Goal: Task Accomplishment & Management: Use online tool/utility

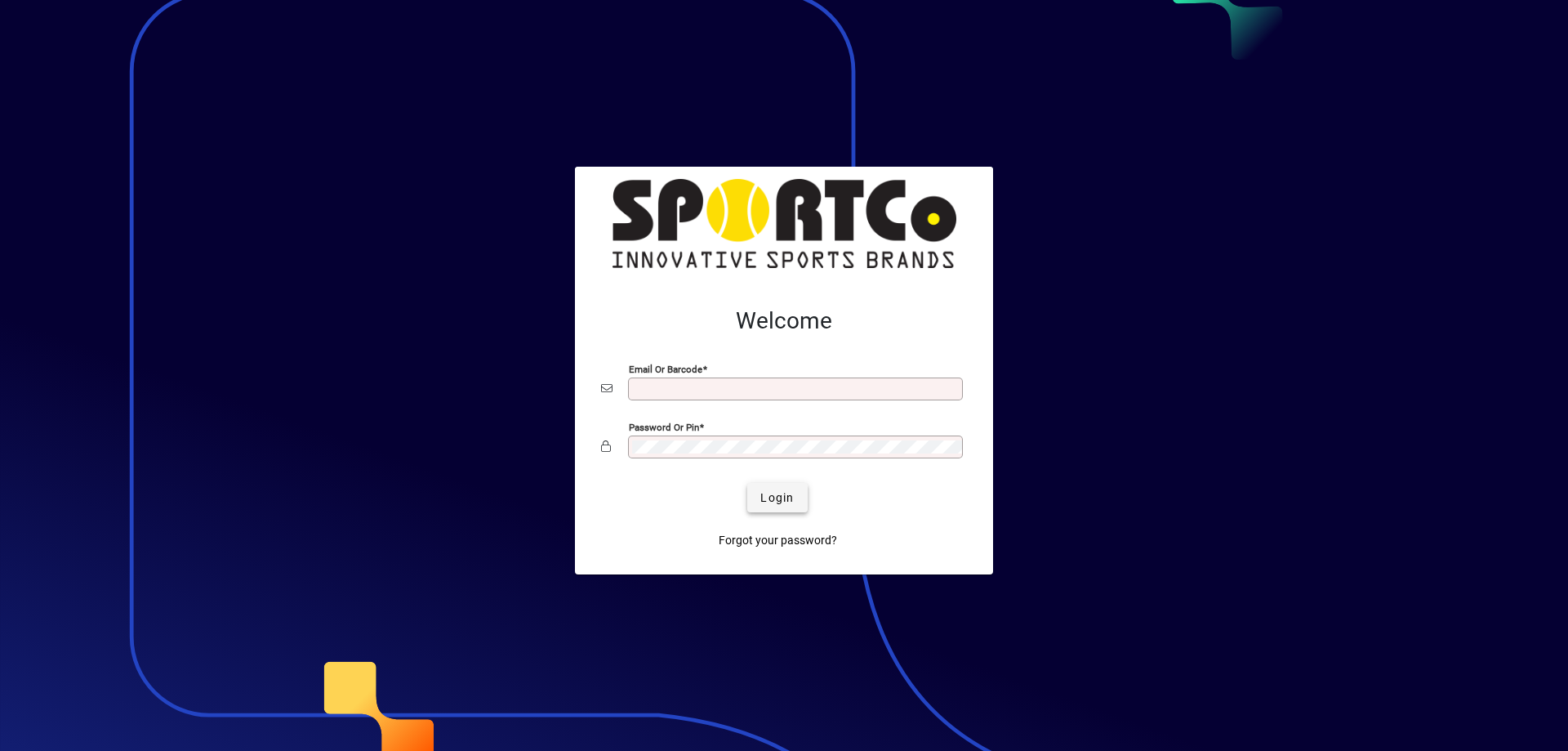
type input "**********"
click at [781, 494] on span "Login" at bounding box center [776, 498] width 33 height 17
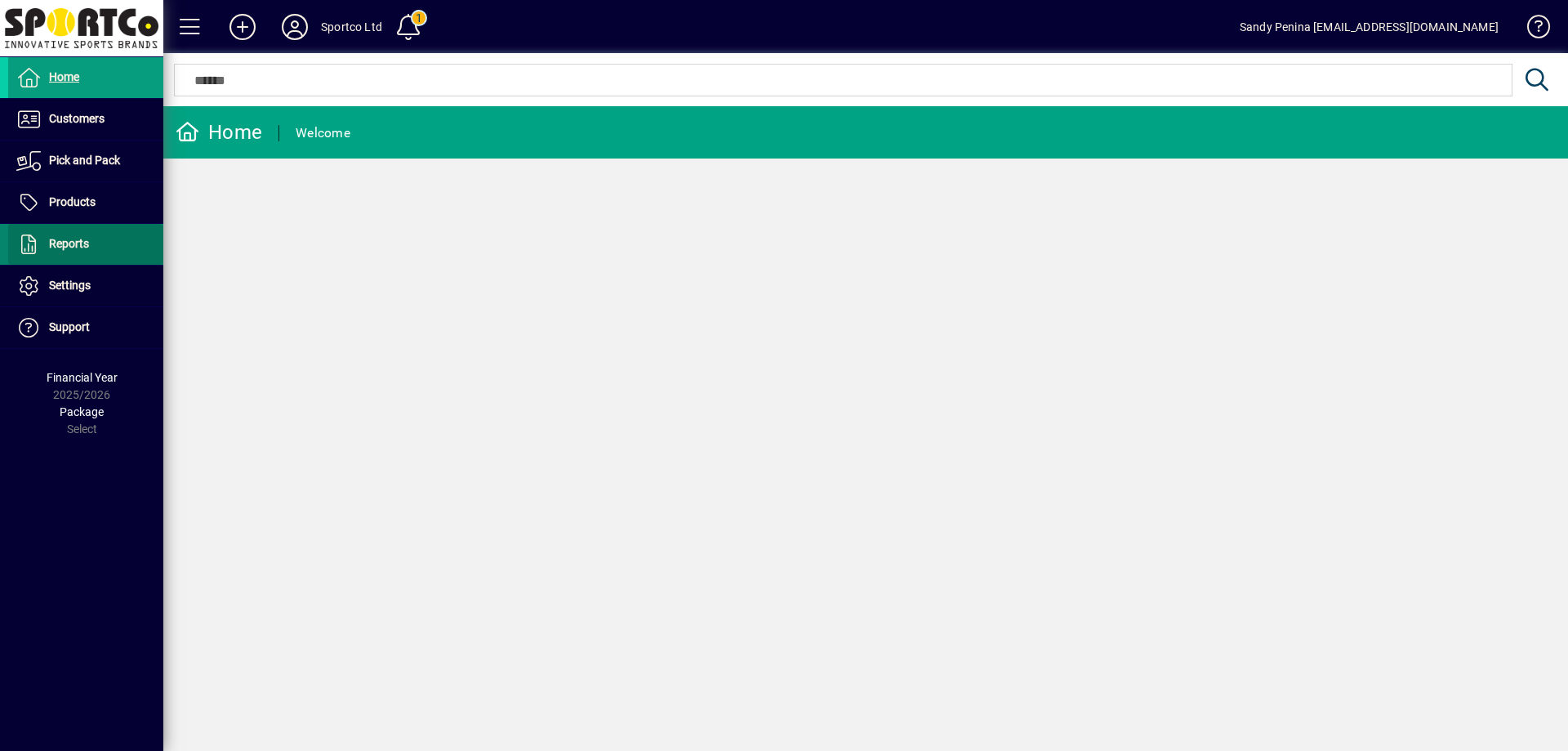
click at [82, 244] on span "Reports" at bounding box center [68, 243] width 40 height 13
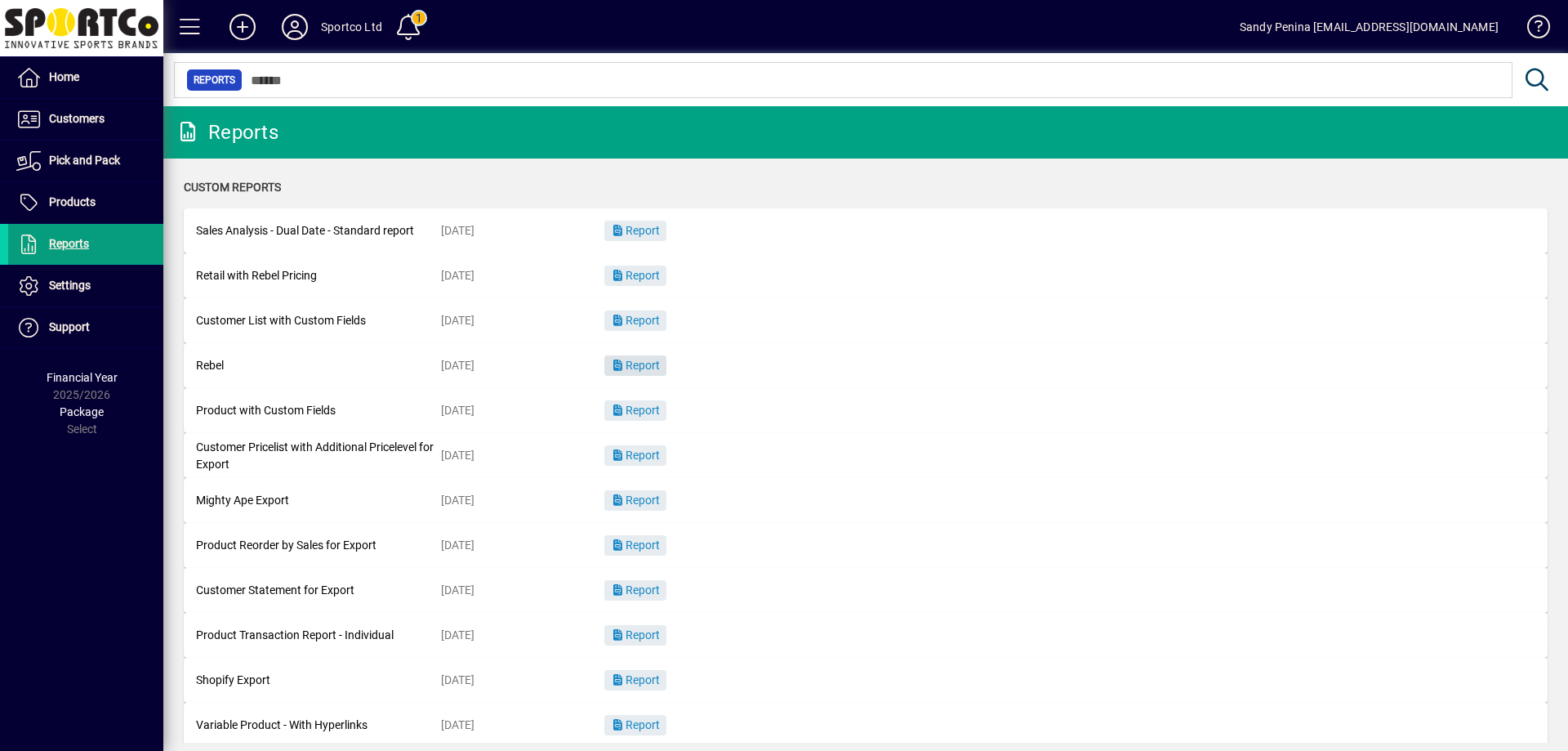
click at [630, 360] on span "Report" at bounding box center [634, 364] width 49 height 13
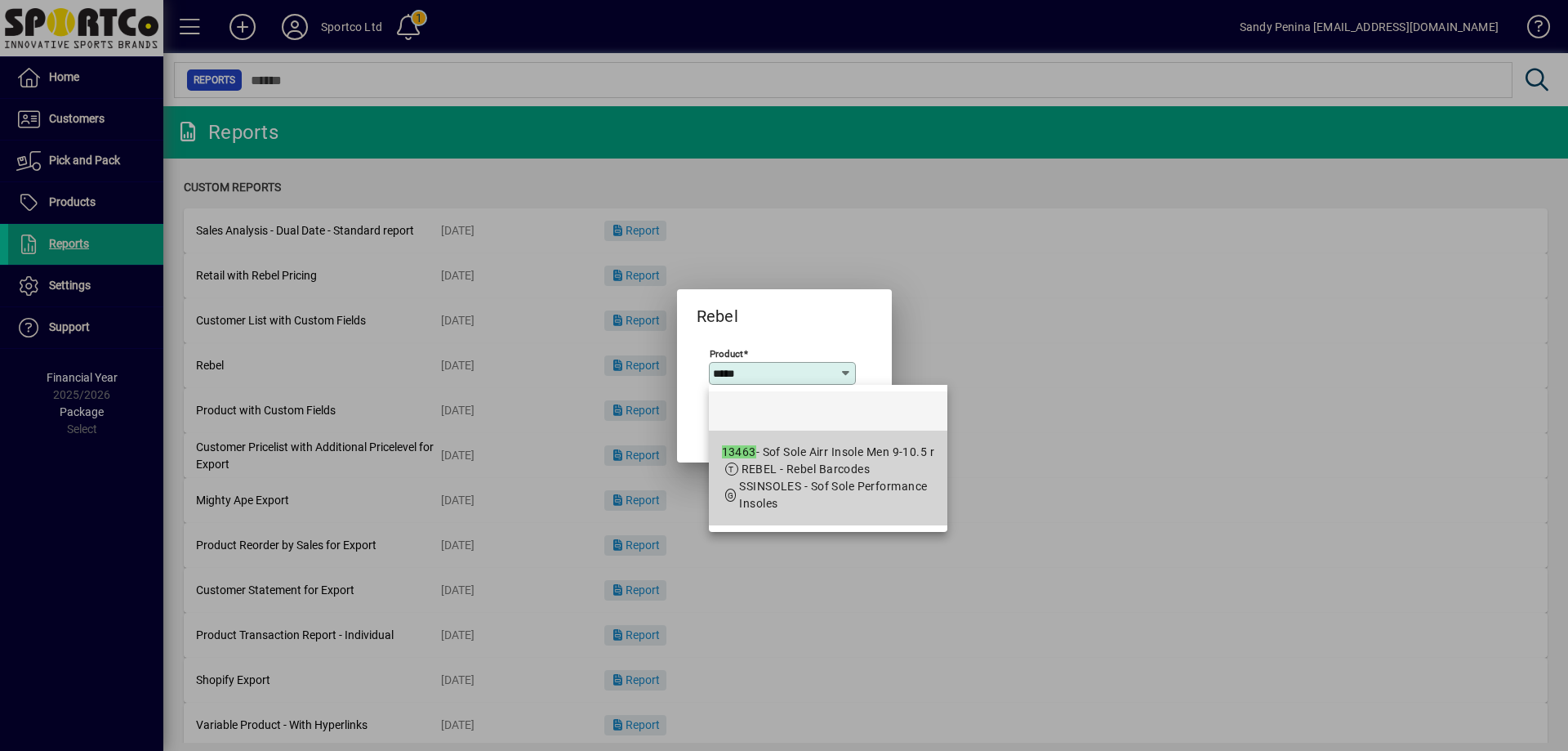
click at [844, 431] on mat-option "13463 - Sof Sole Airr Insole Men 9-10.5 r REBEL - Rebel Barcodes SSINSOLES - So…" at bounding box center [828, 477] width 239 height 95
type input "**********"
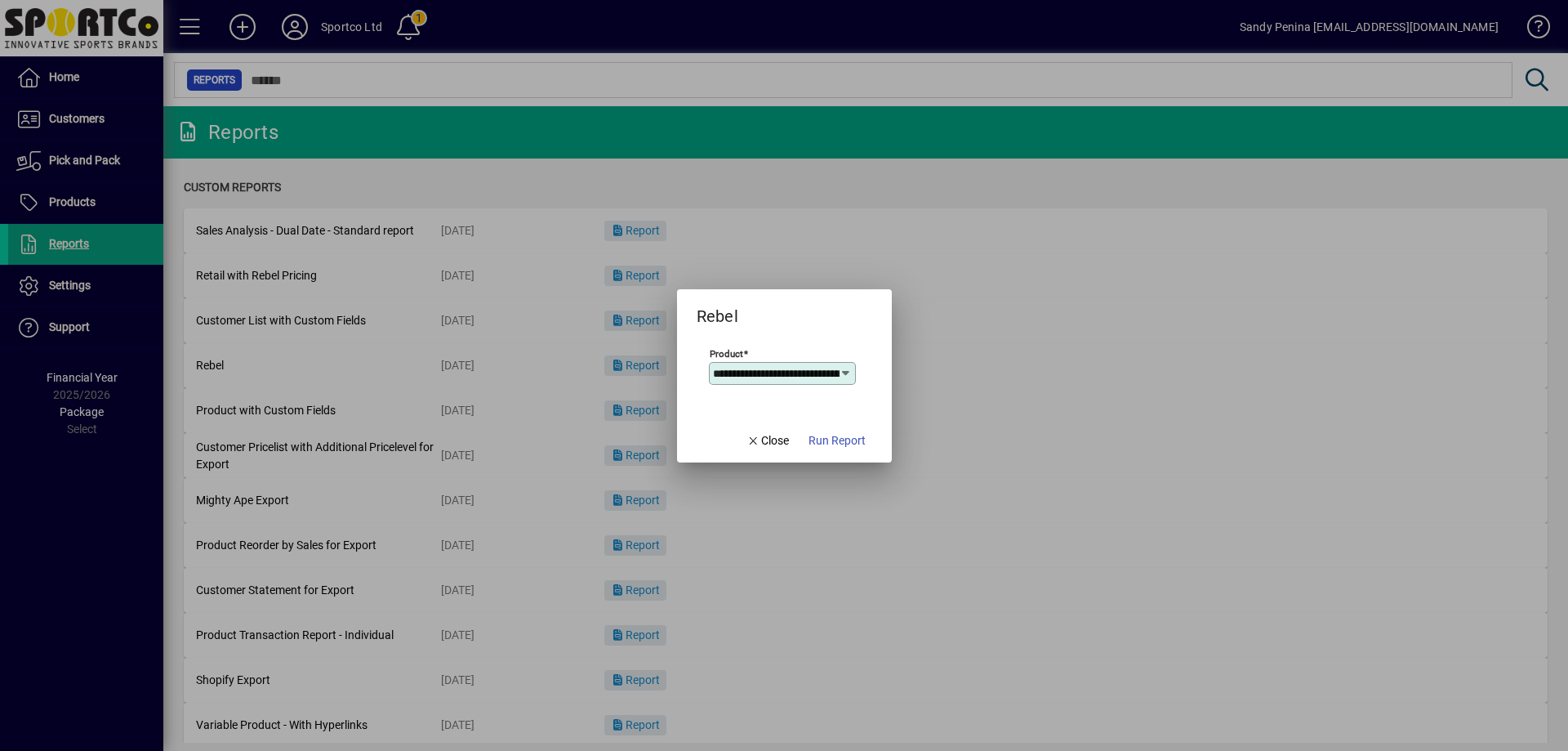
scroll to position [0, 88]
click at [828, 436] on span "Run Report" at bounding box center [837, 441] width 57 height 17
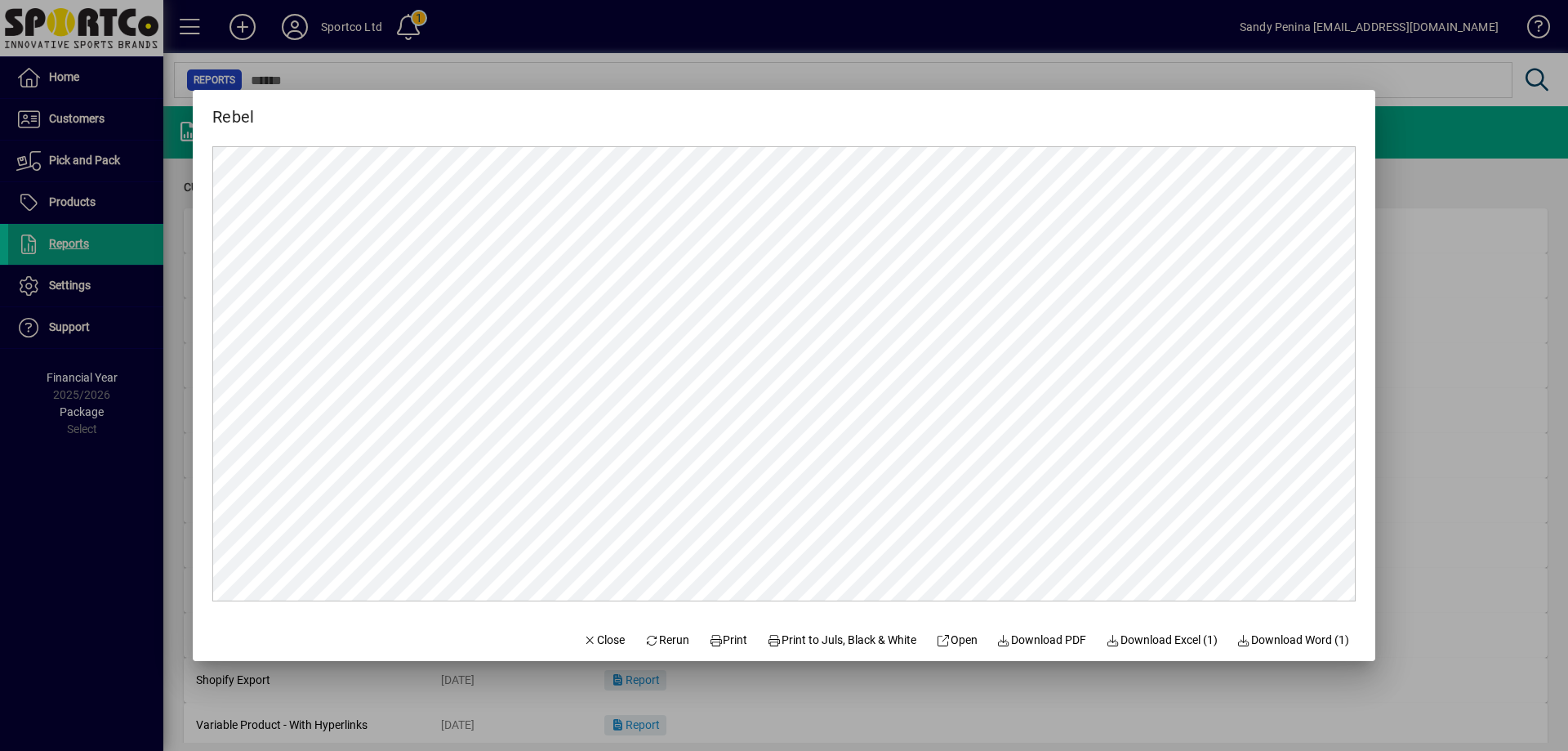
scroll to position [0, 0]
click at [730, 648] on span "Print" at bounding box center [728, 640] width 39 height 17
click at [599, 637] on span "Close" at bounding box center [604, 640] width 43 height 17
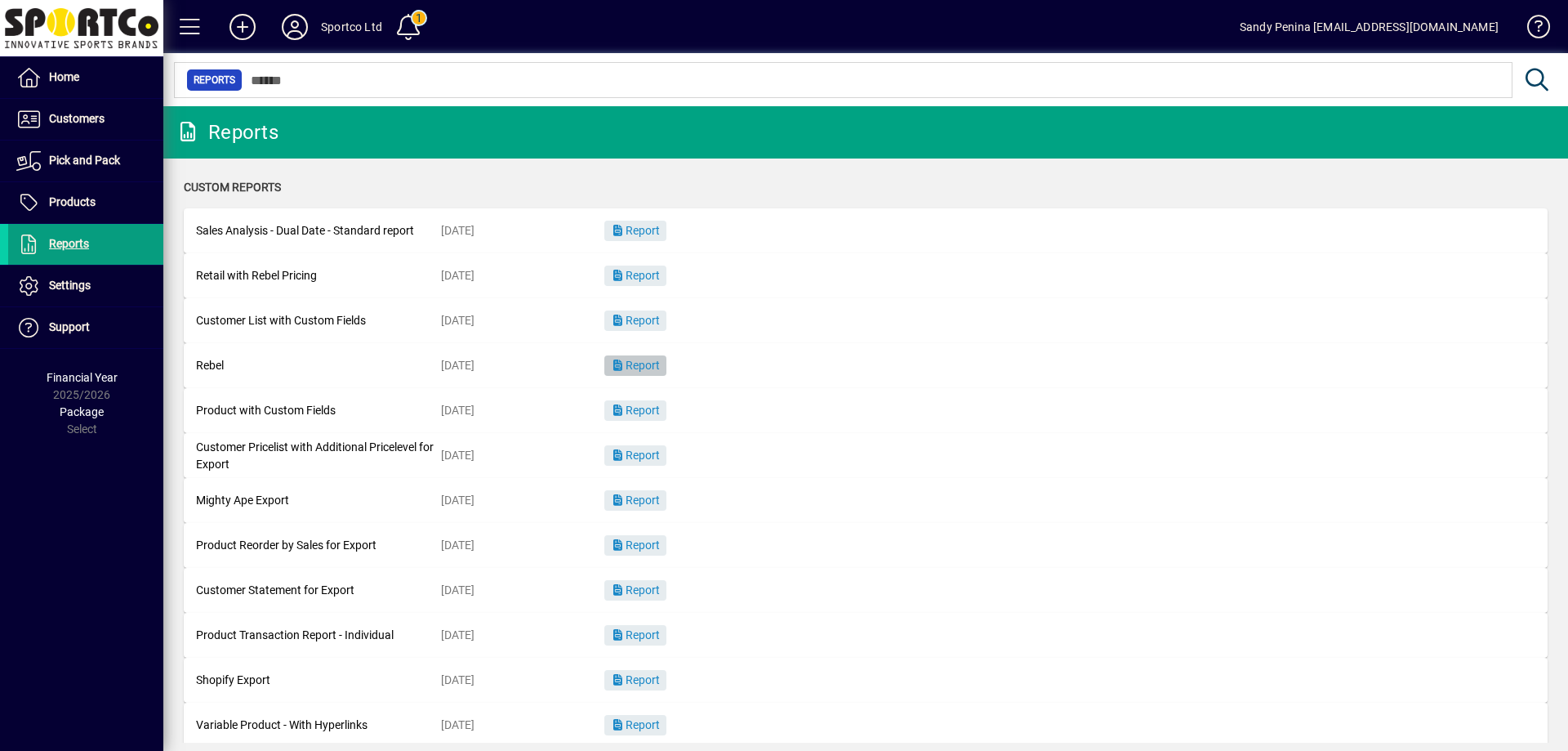
click at [646, 364] on span "Report" at bounding box center [634, 364] width 49 height 13
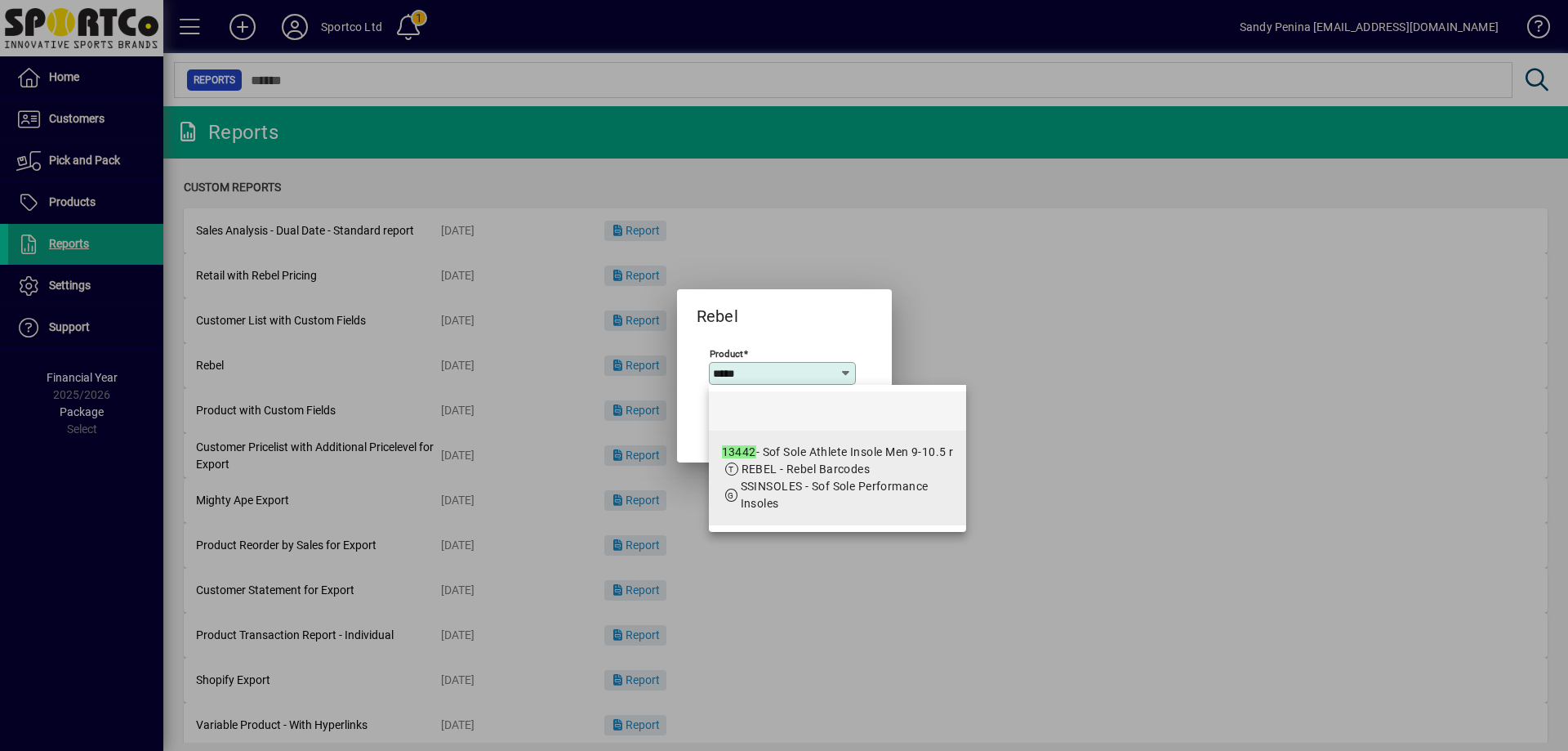
click at [790, 478] on app-search-response-field "SSINSOLES - Sof Sole Performance Insoles" at bounding box center [846, 495] width 213 height 34
type input "**********"
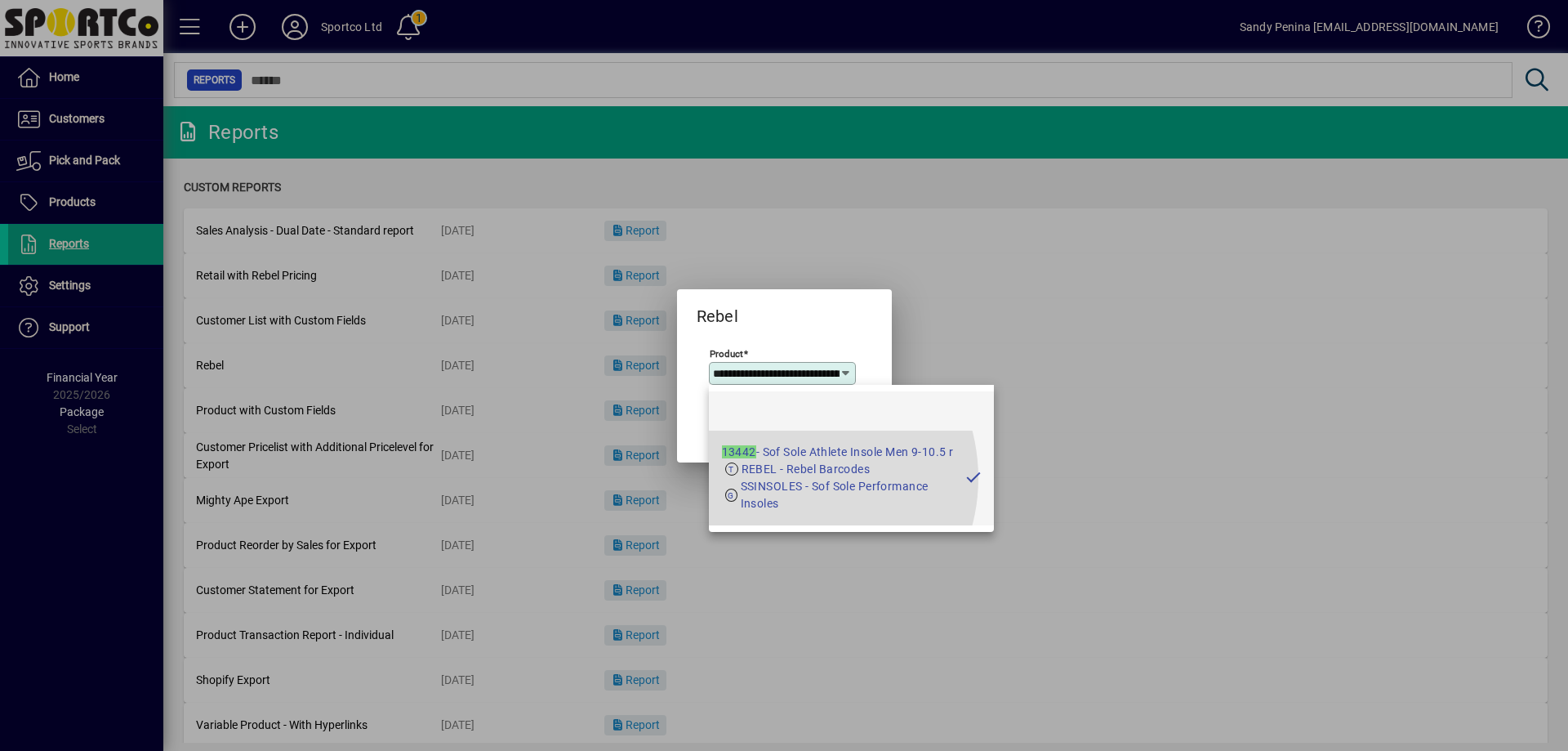
scroll to position [0, 107]
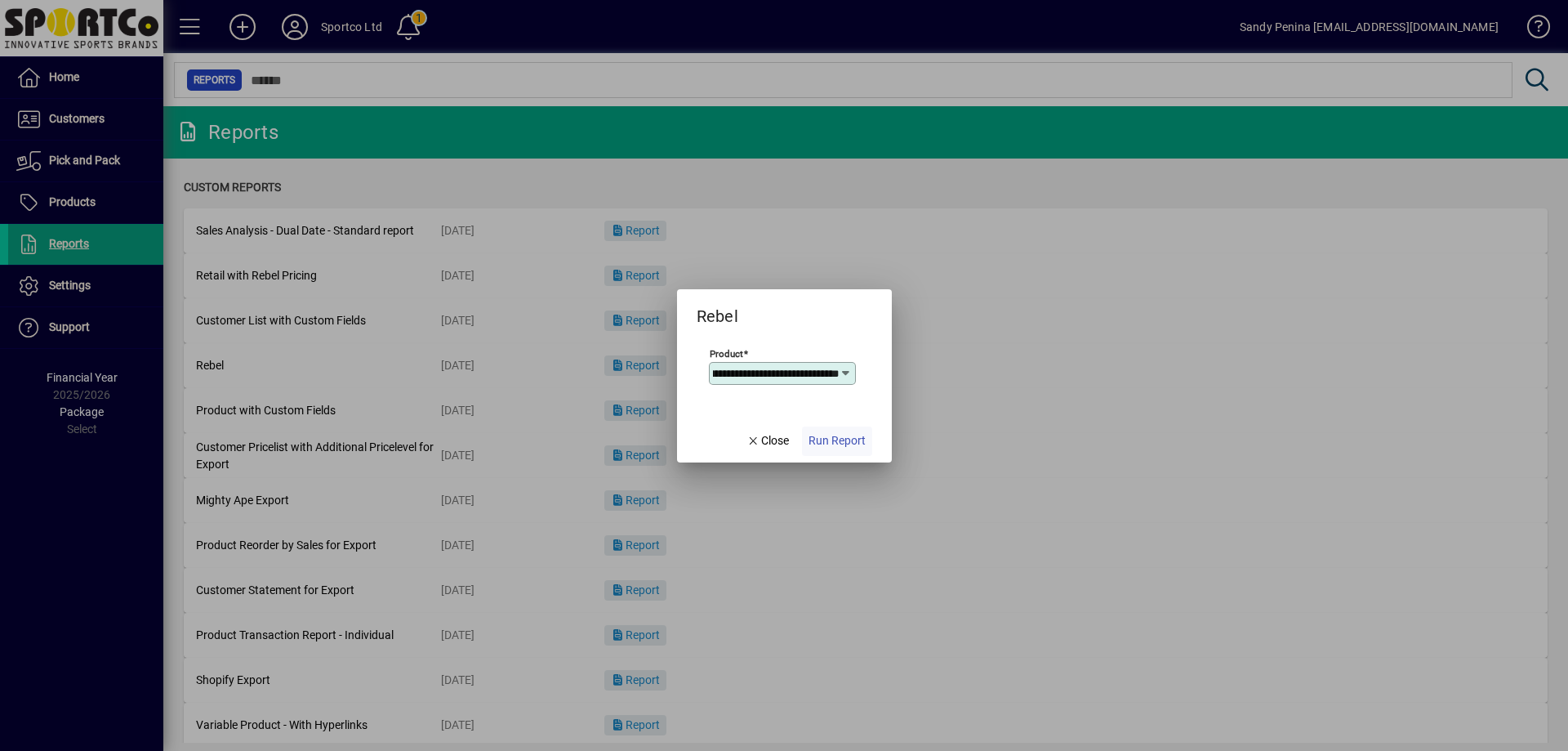
click at [820, 442] on span "Run Report" at bounding box center [837, 441] width 57 height 17
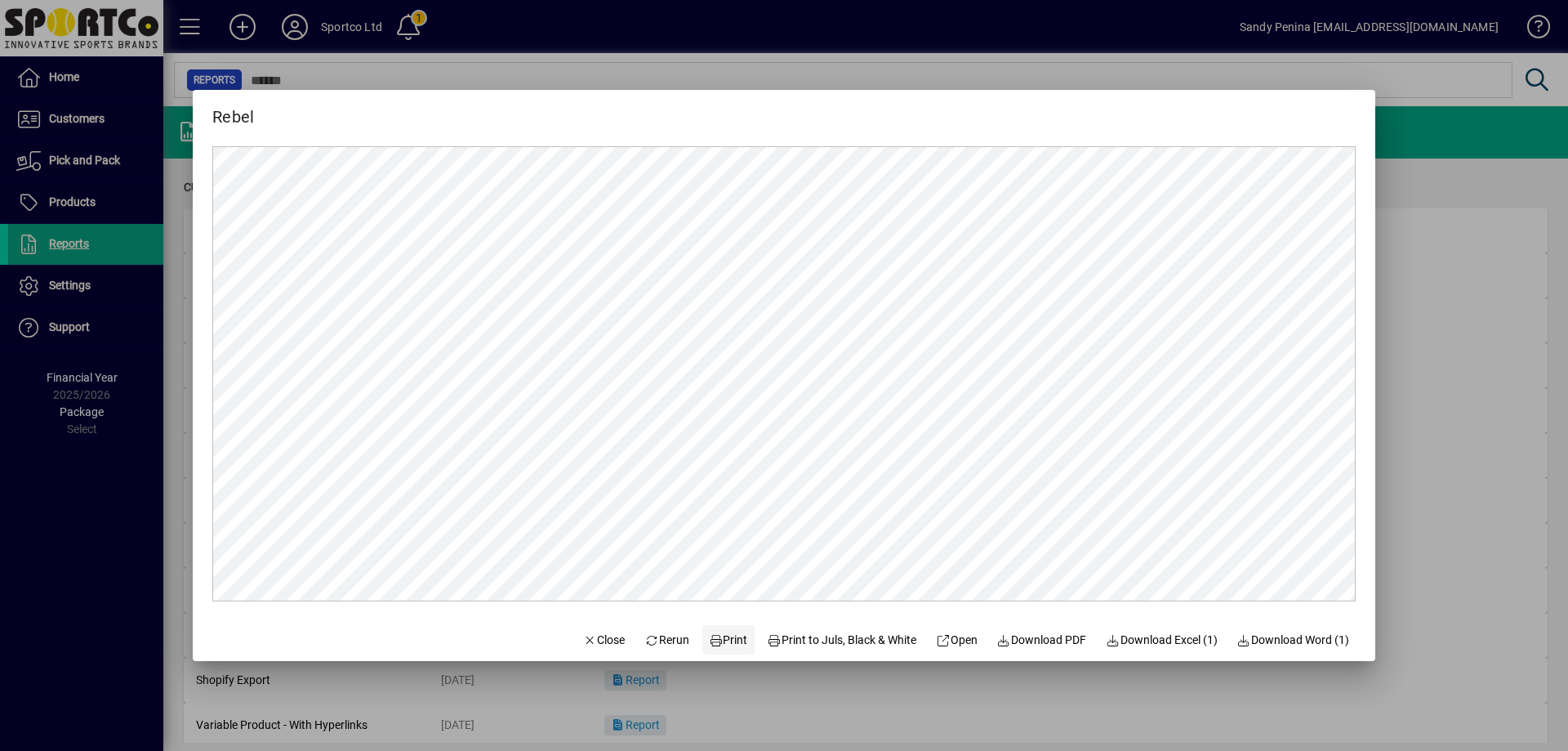
scroll to position [0, 0]
click at [716, 646] on span "Print" at bounding box center [728, 640] width 39 height 17
click at [597, 646] on span "Close" at bounding box center [604, 640] width 43 height 17
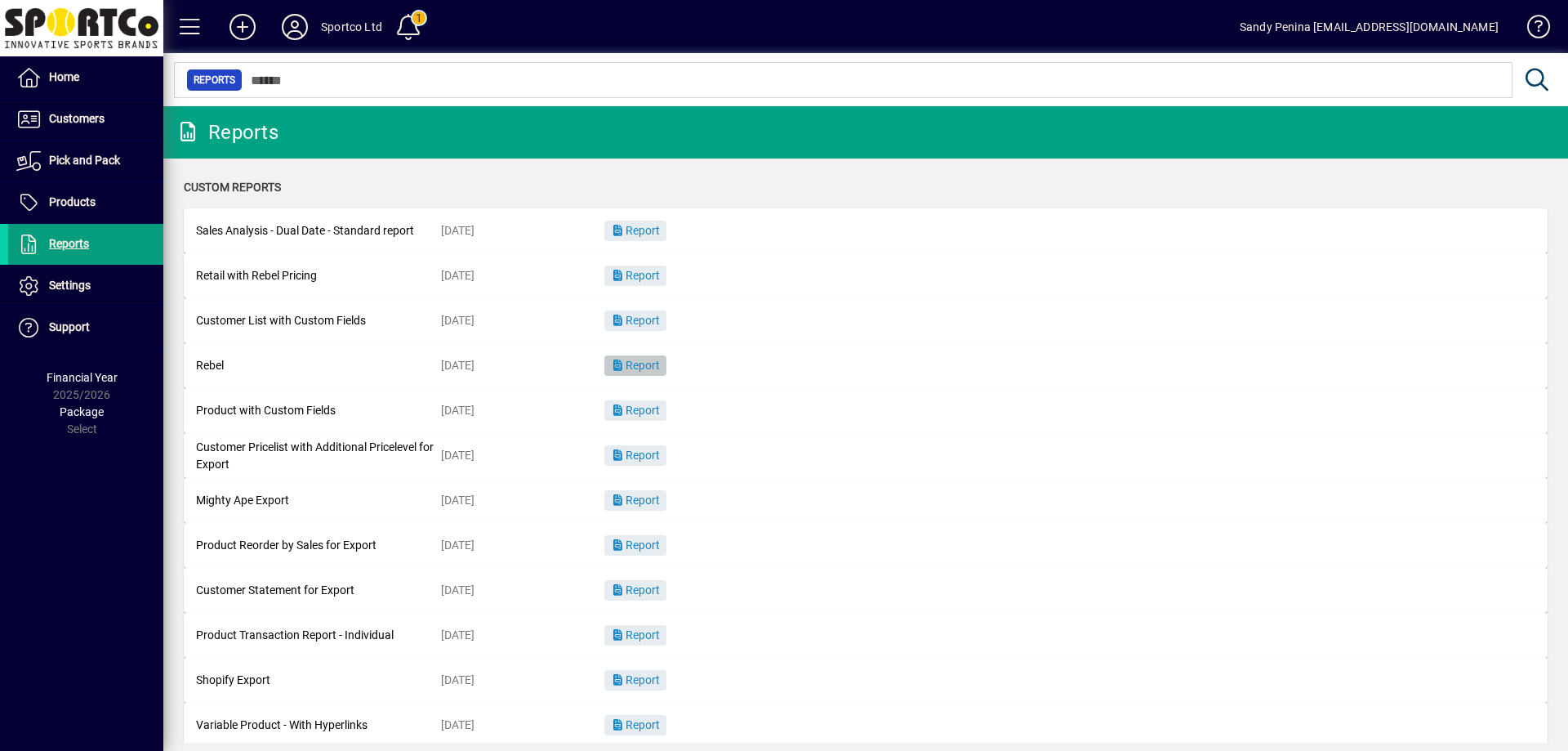
click at [628, 360] on span "Report" at bounding box center [634, 364] width 49 height 13
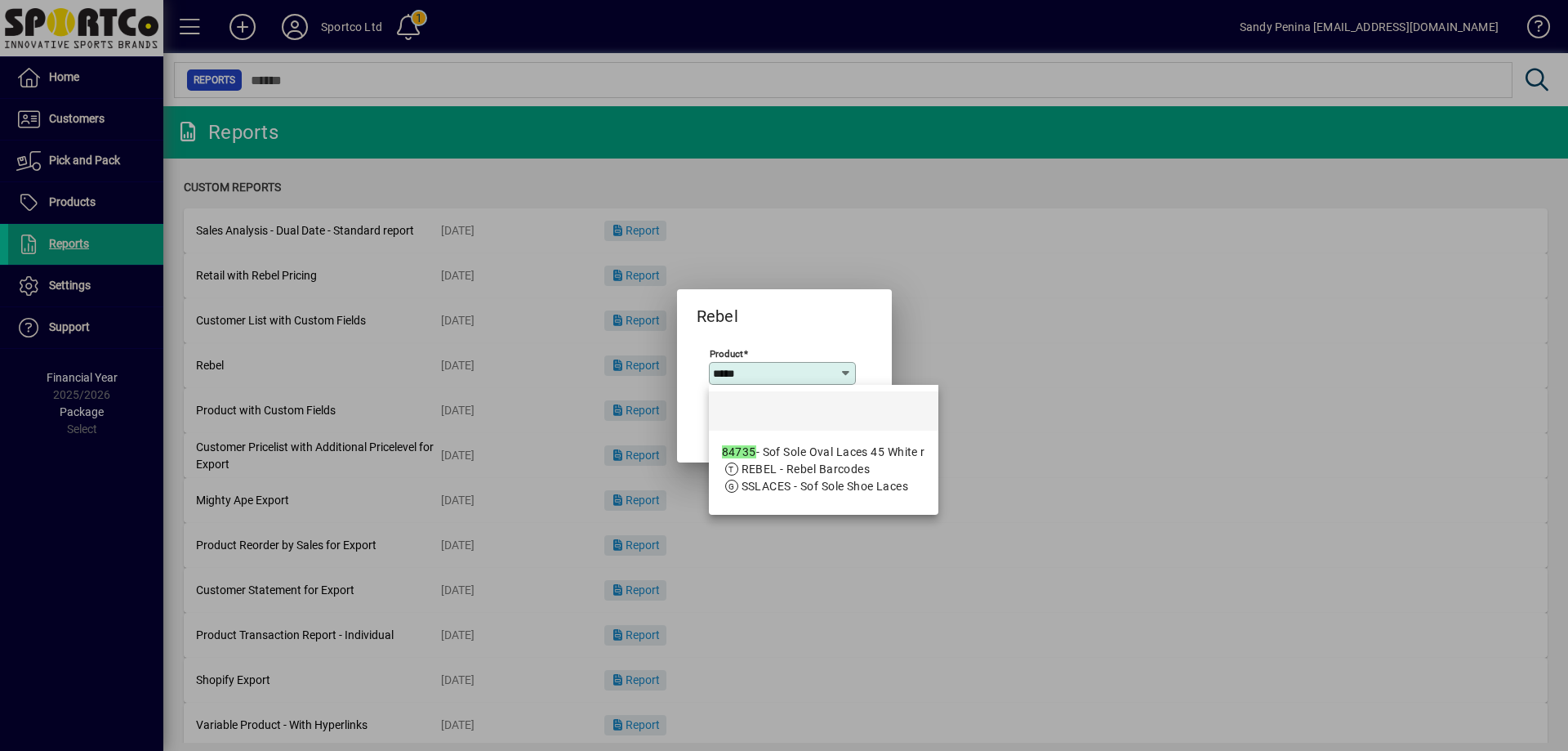
click at [823, 463] on span "REBEL - Rebel Barcodes" at bounding box center [805, 469] width 129 height 13
type input "**********"
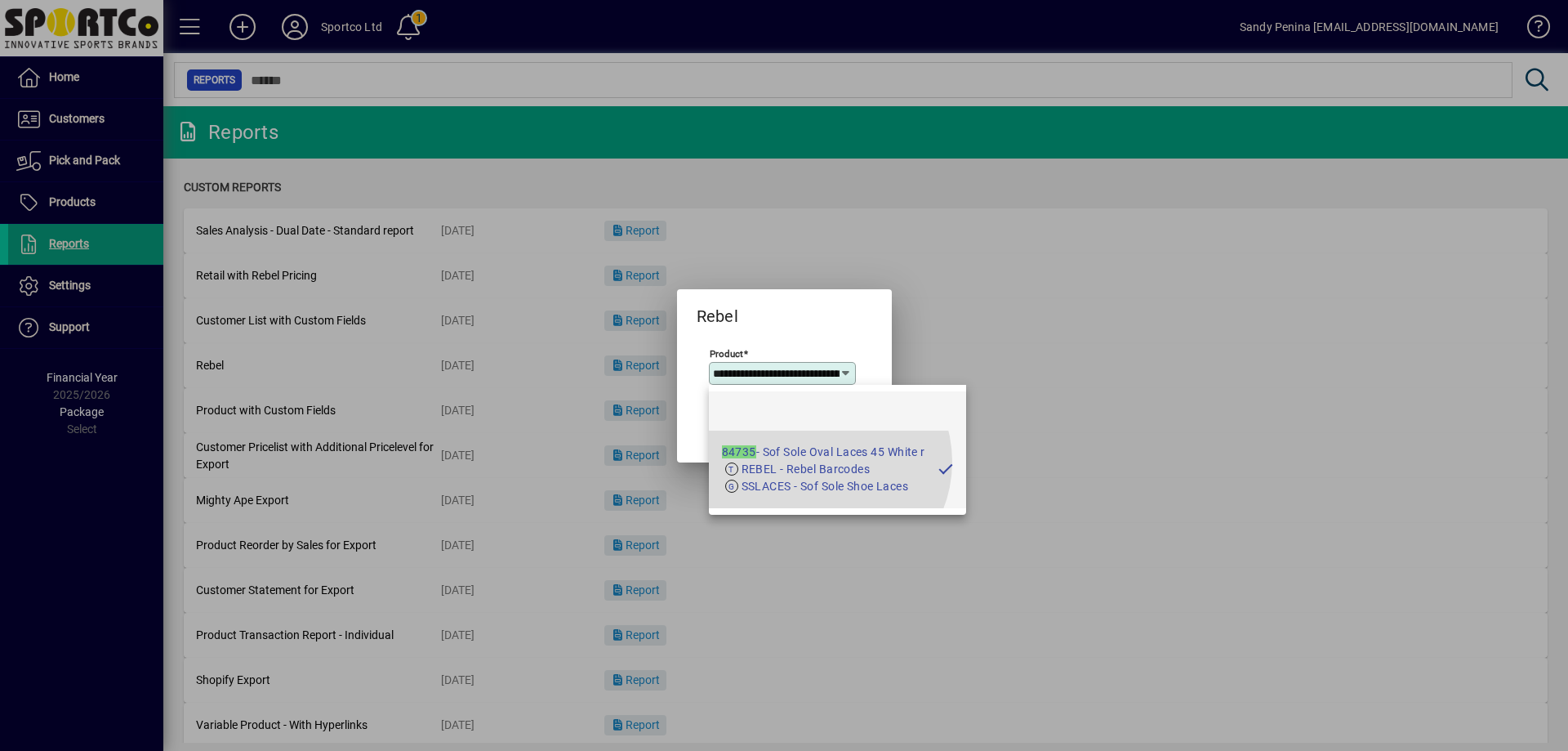
scroll to position [0, 80]
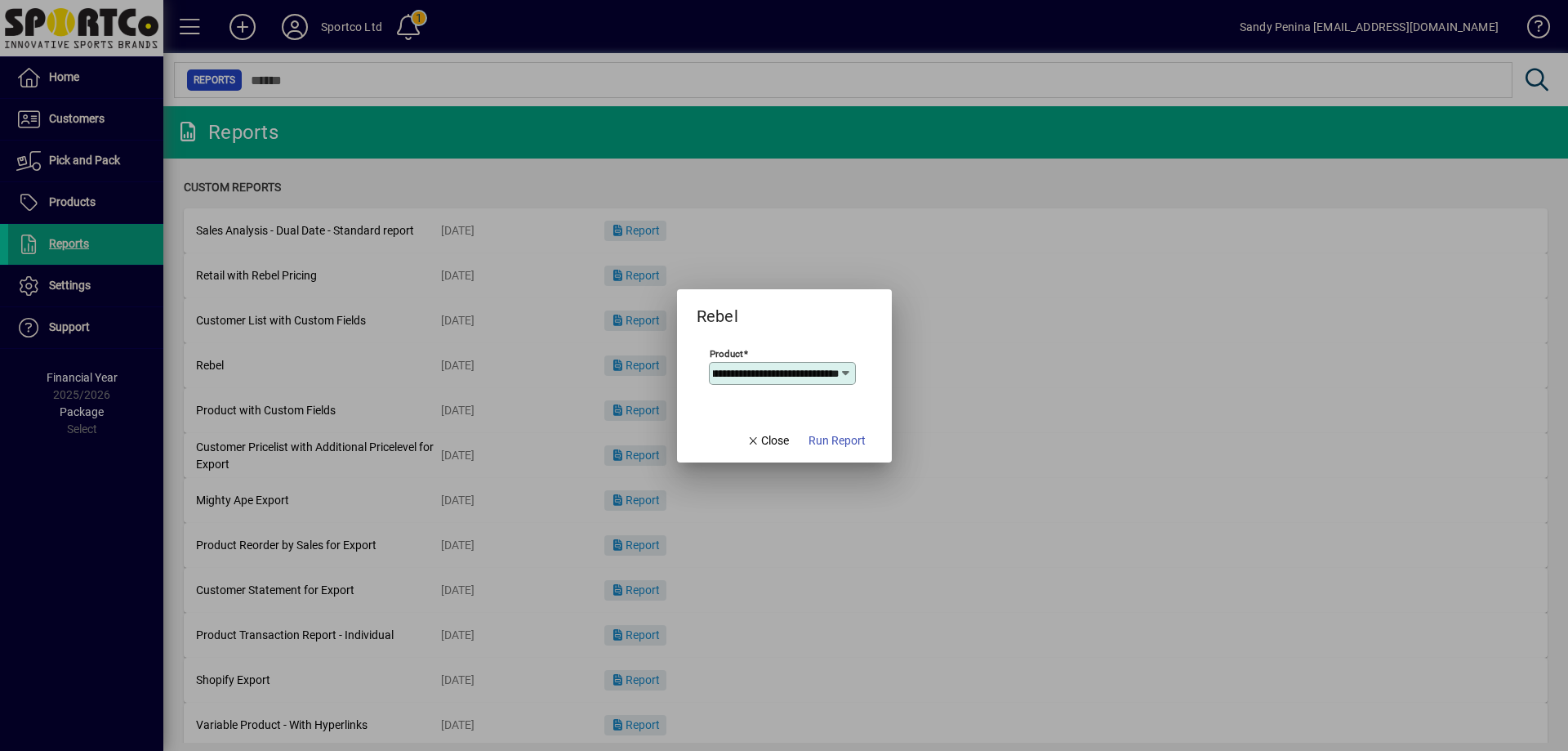
click at [832, 417] on mat-dialog-content "**********" at bounding box center [784, 374] width 215 height 90
click at [836, 447] on span "Run Report" at bounding box center [837, 441] width 57 height 17
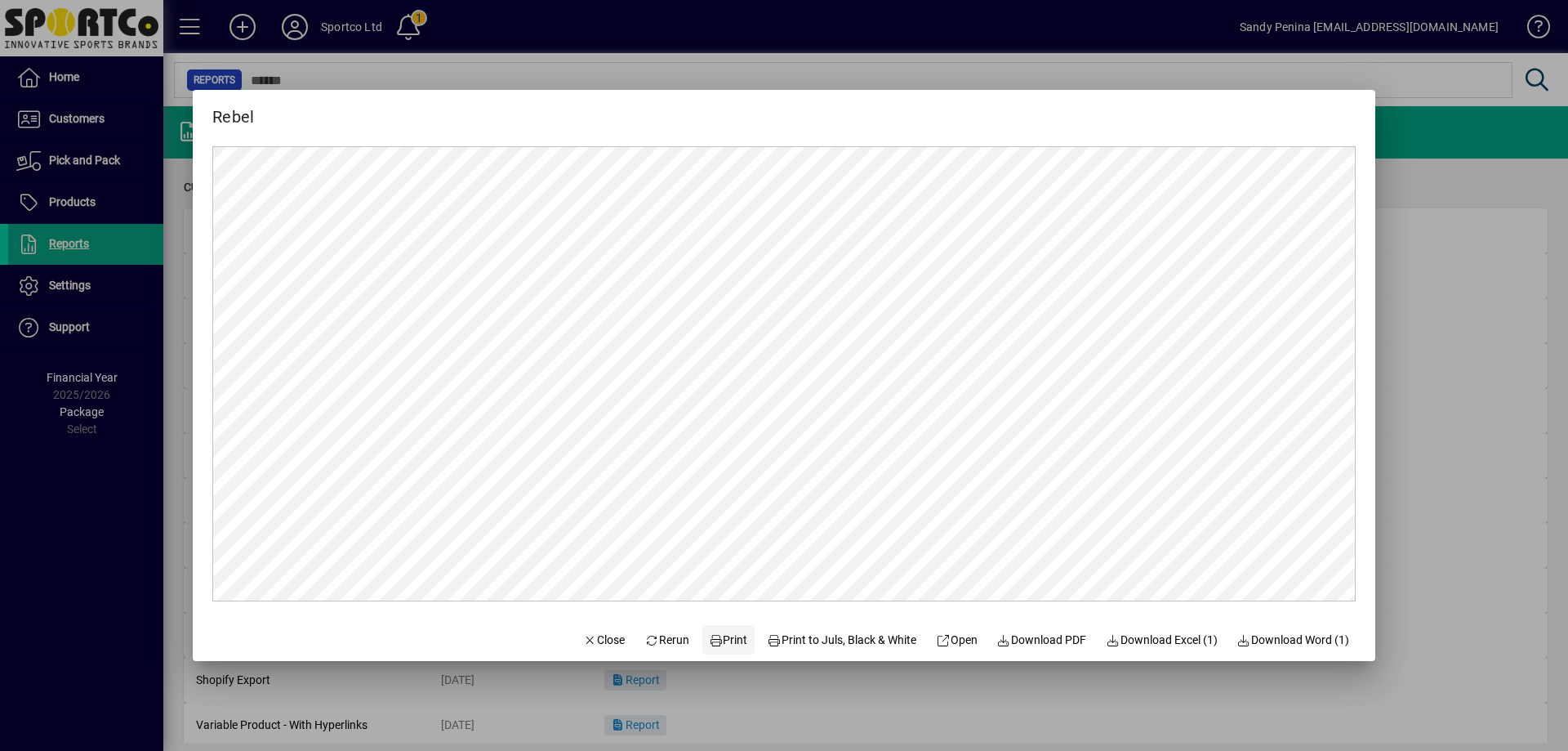
click at [722, 642] on span "Print" at bounding box center [728, 640] width 39 height 17
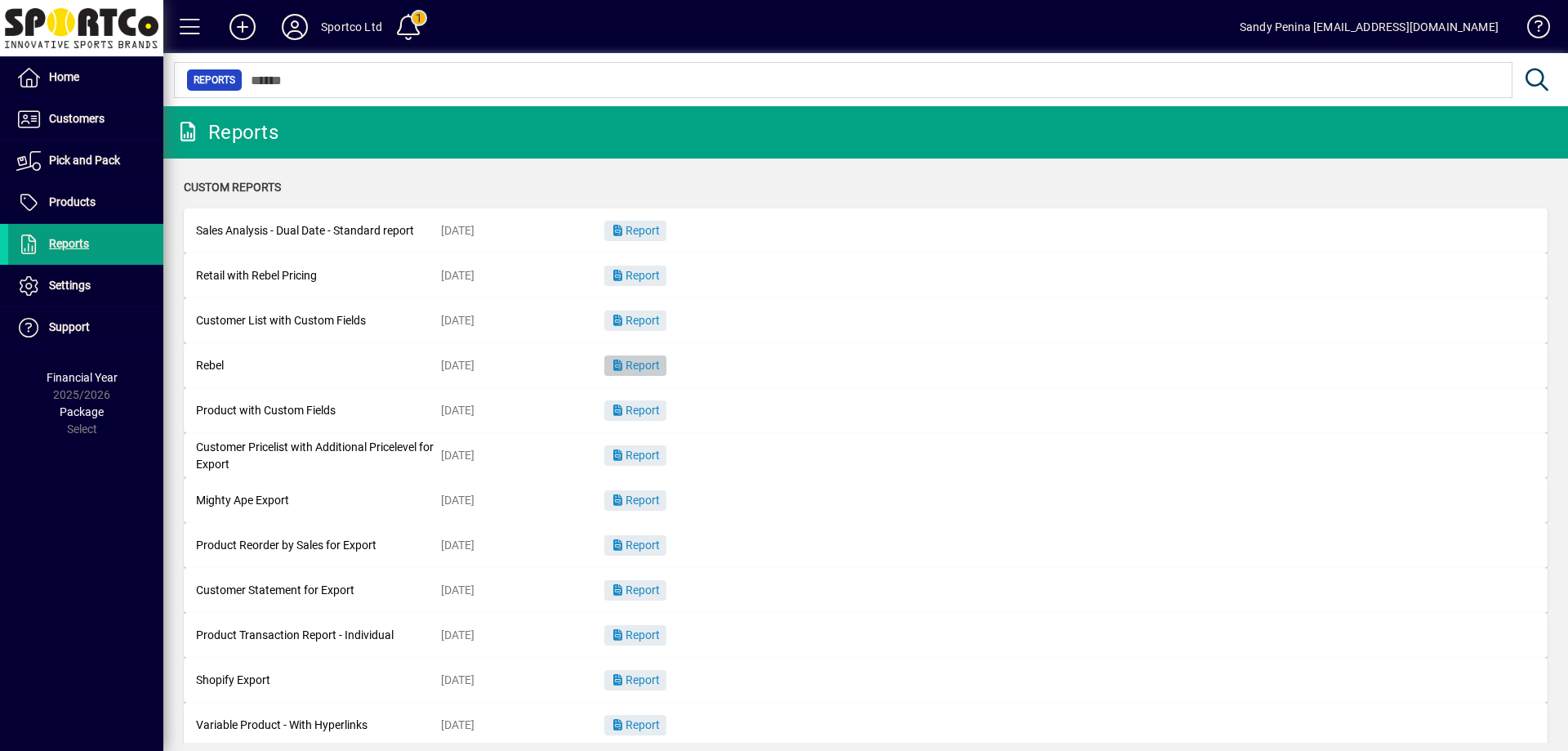
click at [625, 373] on span "button" at bounding box center [635, 366] width 62 height 39
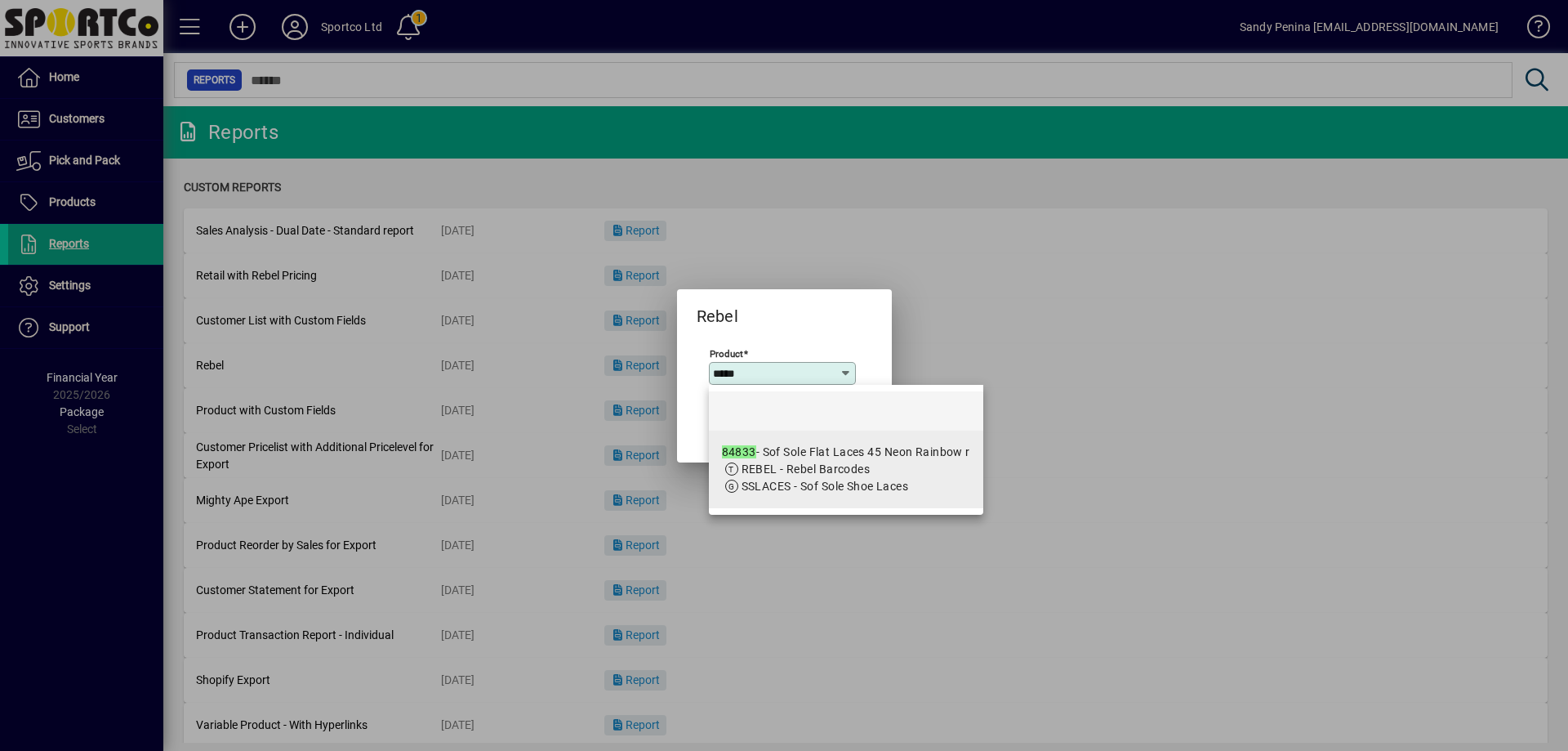
click at [822, 481] on span "SSLACES - Sof Sole Shoe Laces" at bounding box center [825, 486] width 168 height 13
type input "**********"
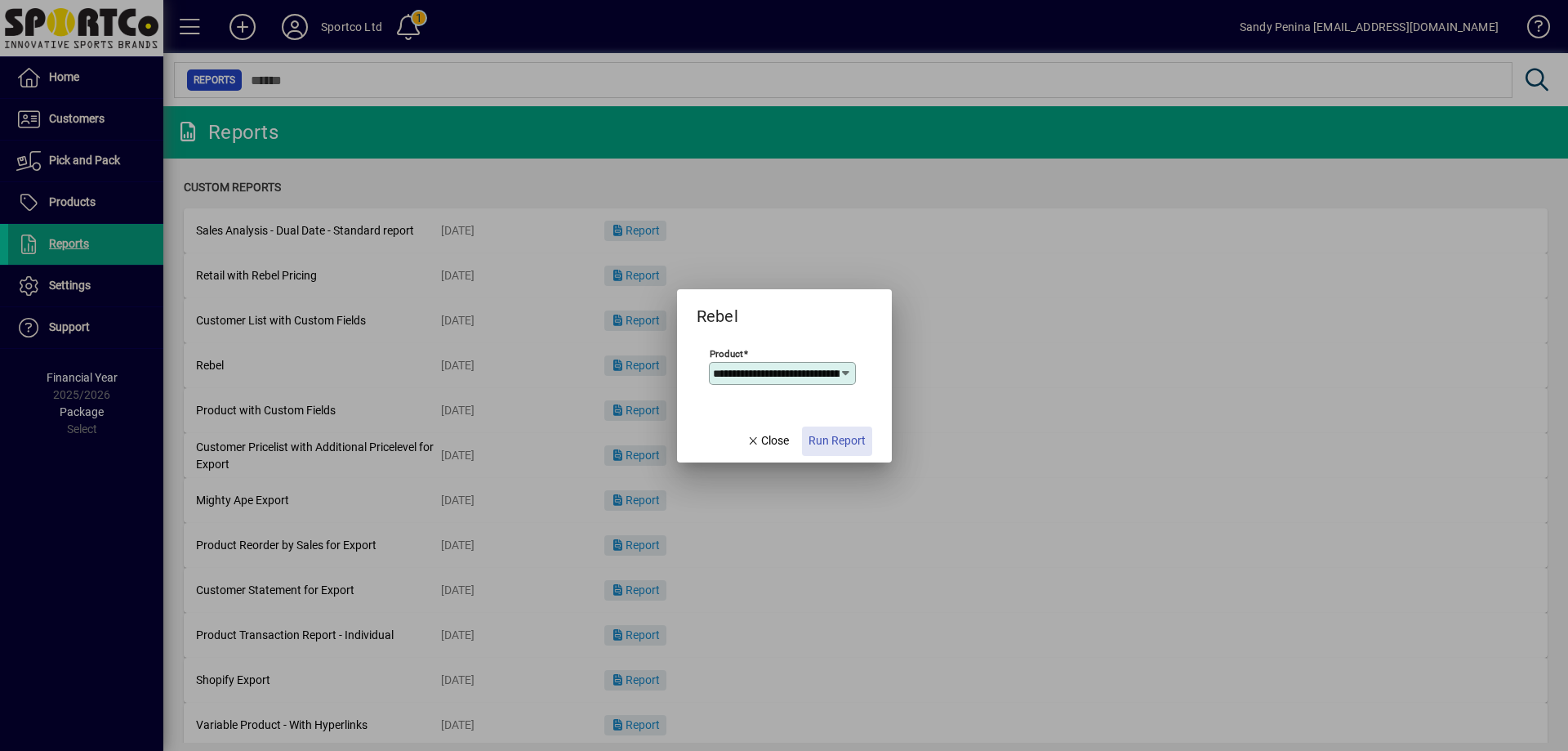
click at [840, 452] on span "button" at bounding box center [837, 441] width 70 height 39
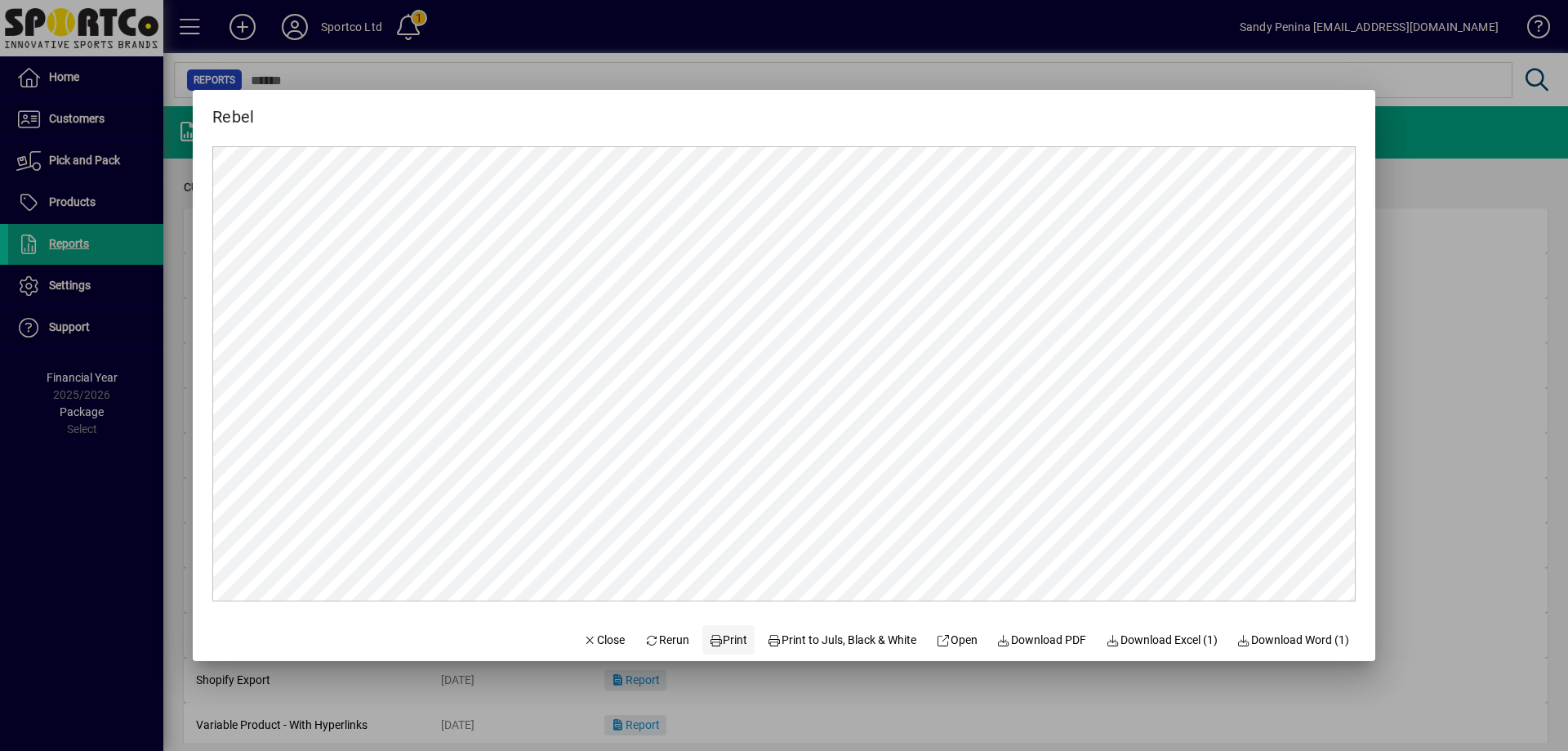
click at [730, 647] on span "Print" at bounding box center [728, 640] width 39 height 17
click at [586, 652] on span "button" at bounding box center [604, 640] width 56 height 39
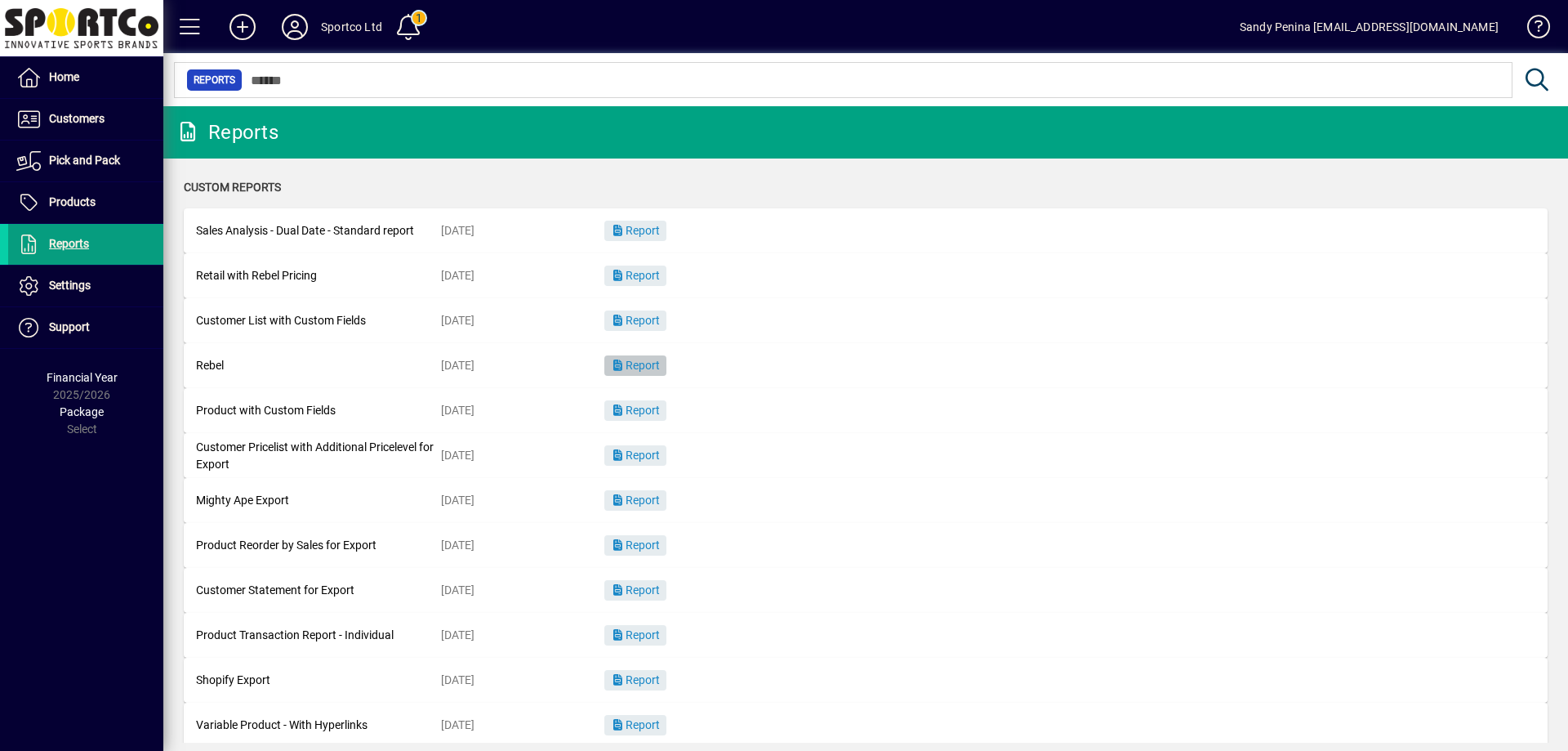
click at [645, 354] on span "button" at bounding box center [635, 366] width 62 height 39
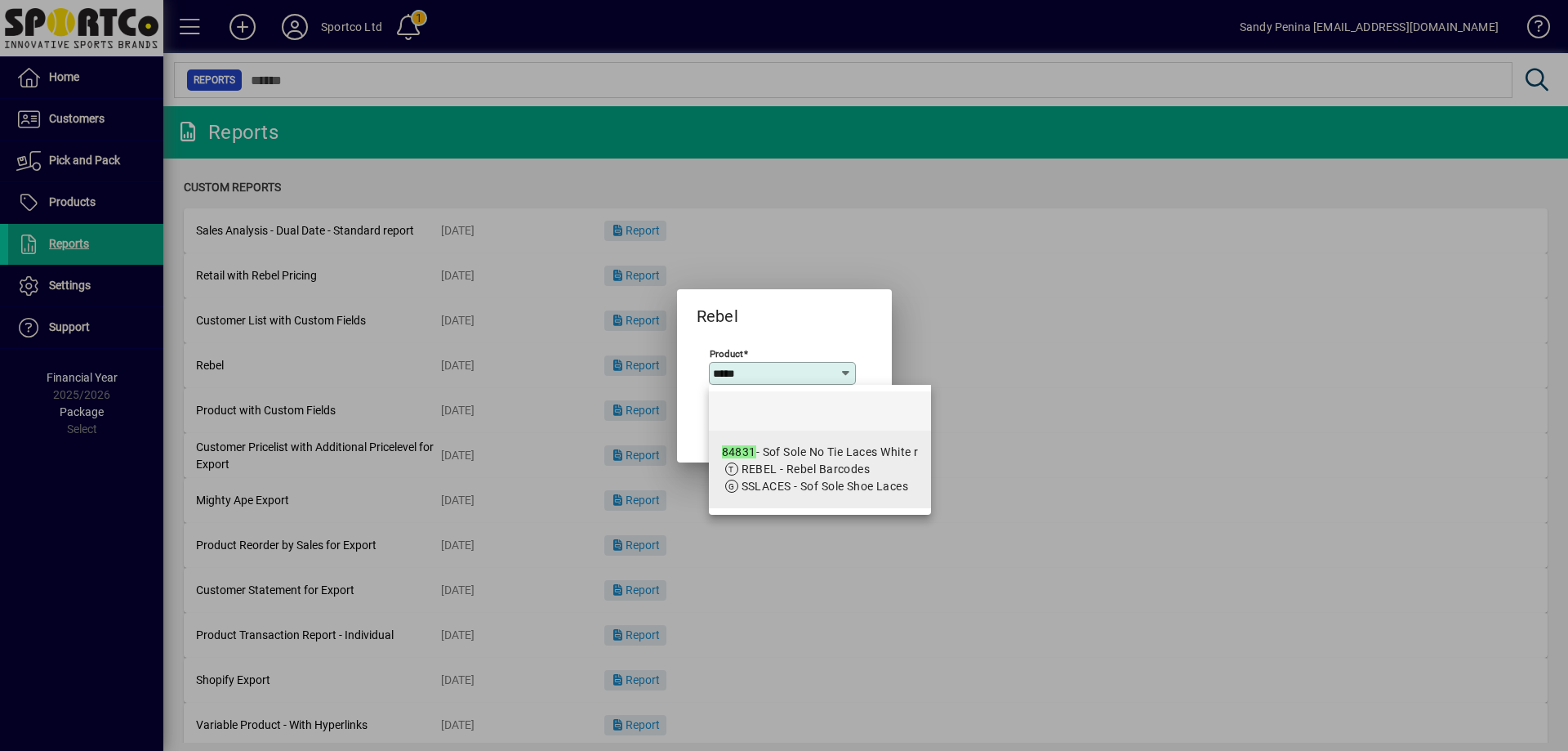
click at [783, 489] on span "SSLACES - Sof Sole Shoe Laces" at bounding box center [825, 486] width 168 height 13
type input "**********"
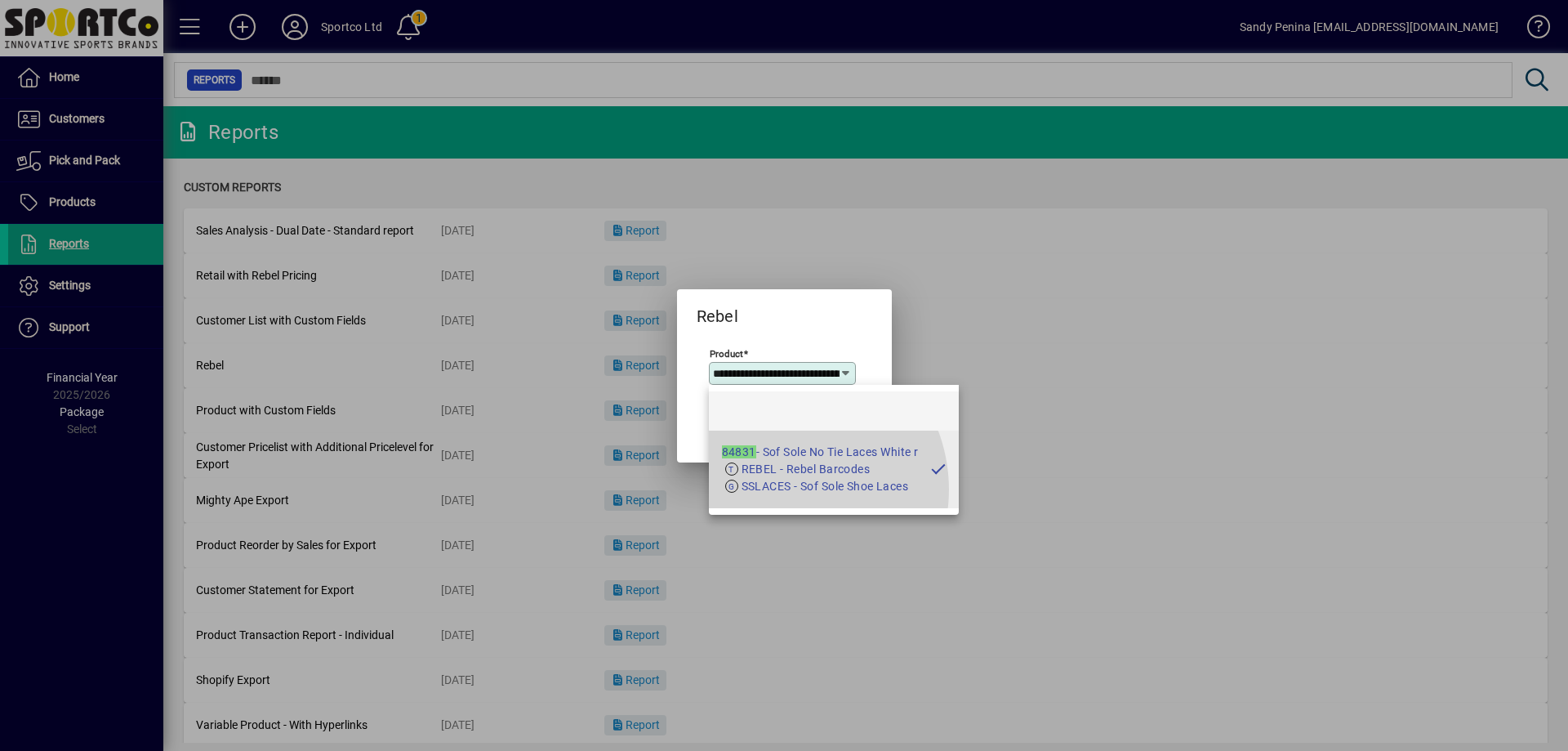
scroll to position [0, 74]
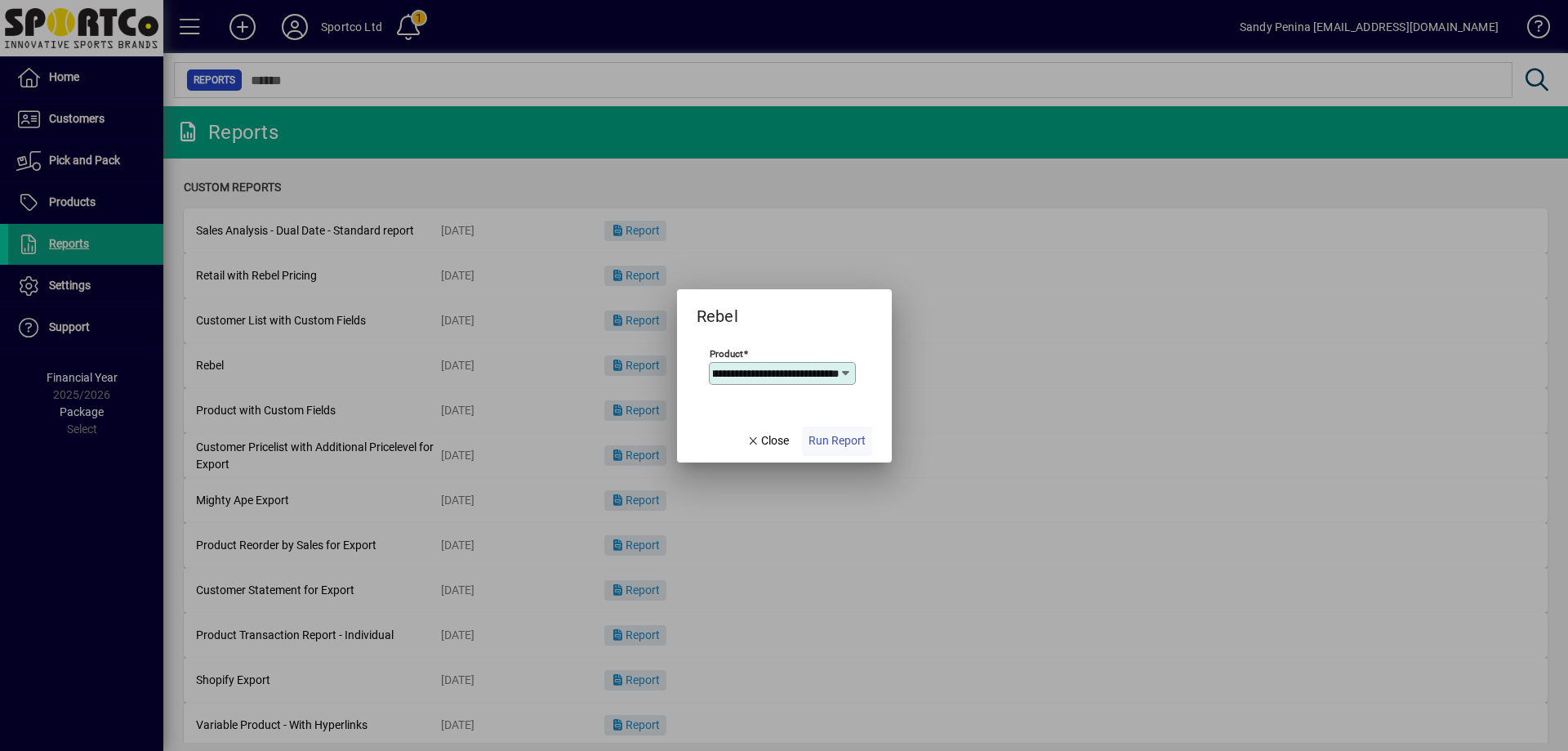
click at [848, 446] on span "Run Report" at bounding box center [837, 441] width 57 height 17
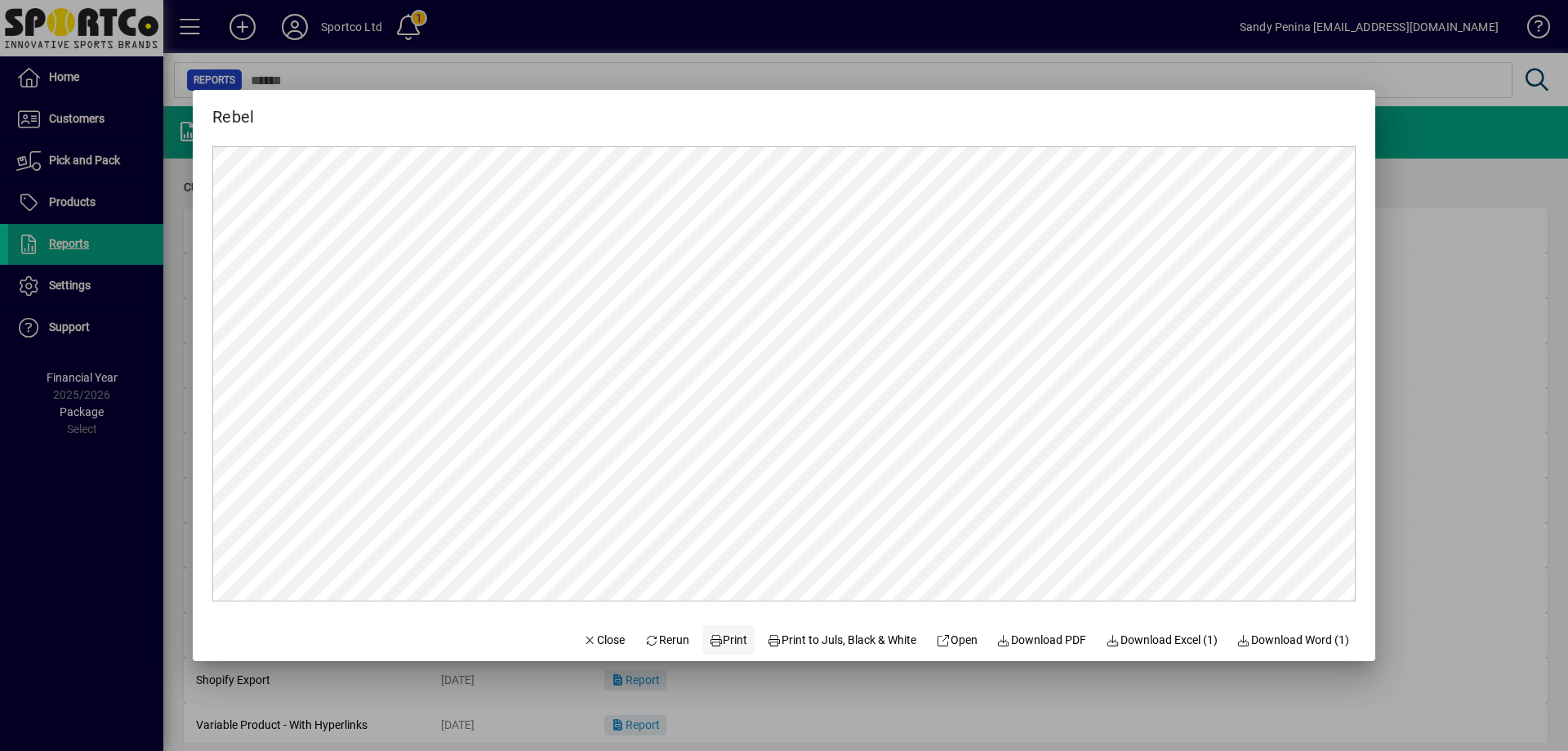
scroll to position [0, 0]
click at [728, 640] on span "Print" at bounding box center [728, 640] width 39 height 17
drag, startPoint x: 590, startPoint y: 629, endPoint x: 597, endPoint y: 607, distance: 23.1
click at [589, 630] on span "button" at bounding box center [604, 640] width 56 height 39
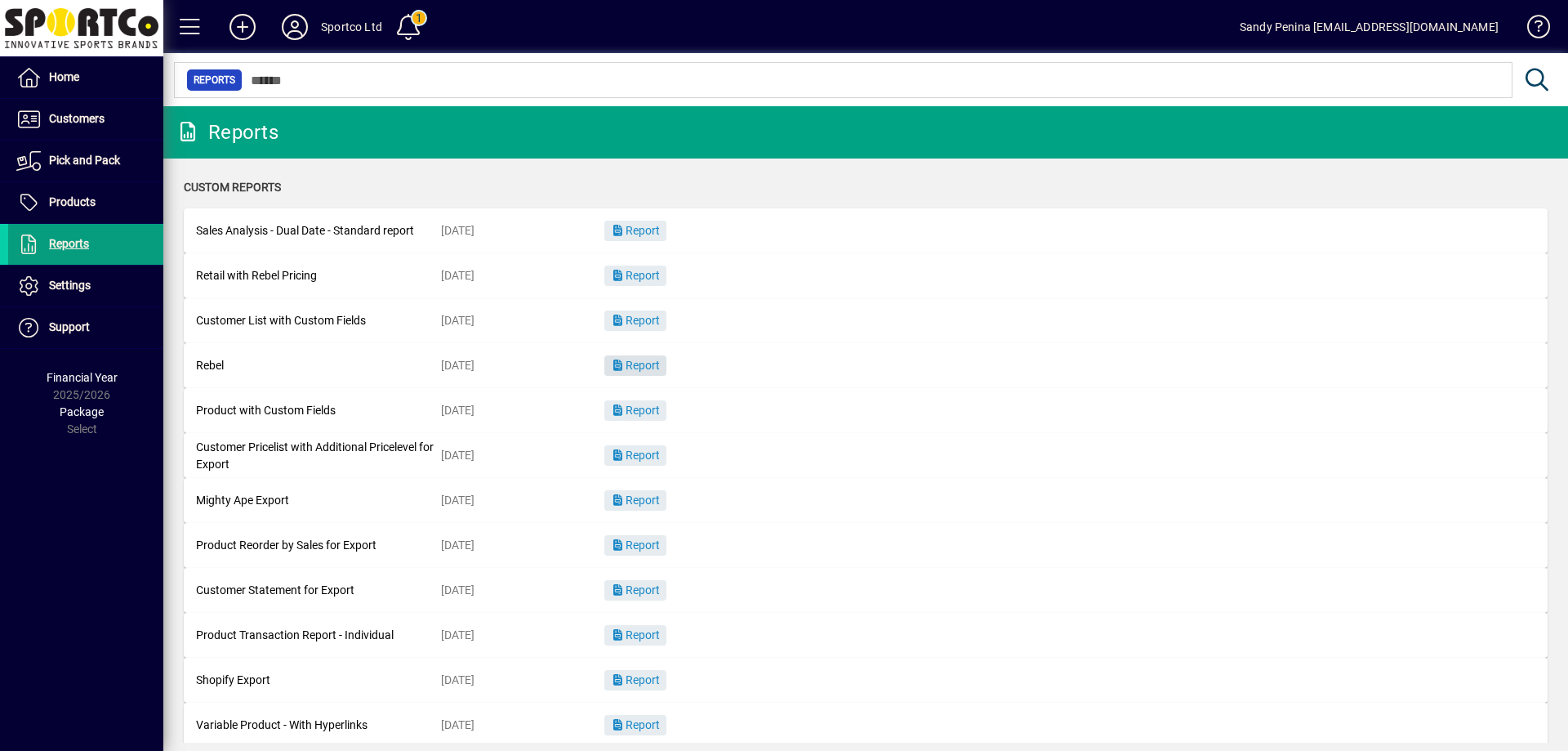
click at [634, 359] on span "Report" at bounding box center [634, 364] width 49 height 13
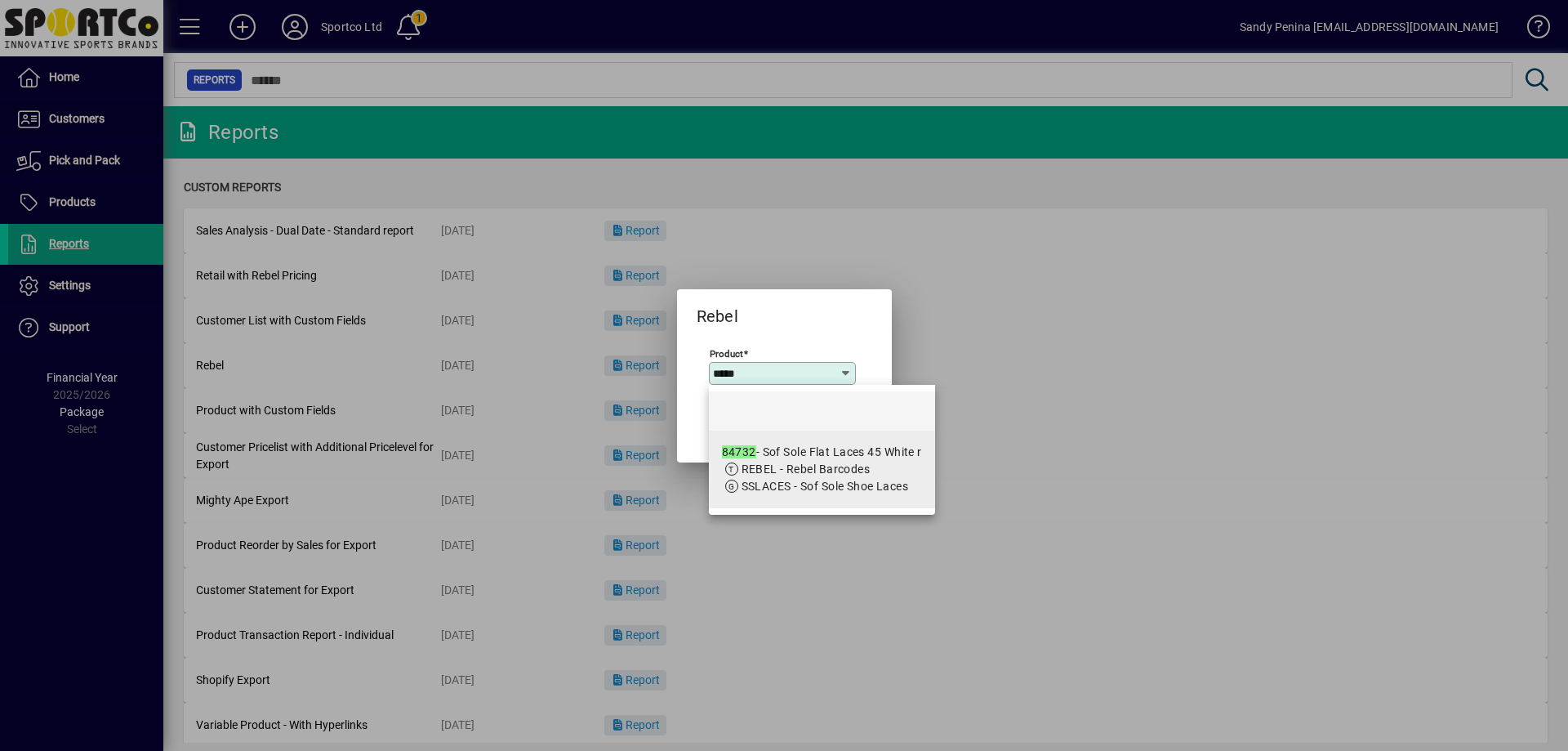
click at [800, 486] on span "SSLACES - Sof Sole Shoe Laces" at bounding box center [825, 486] width 168 height 13
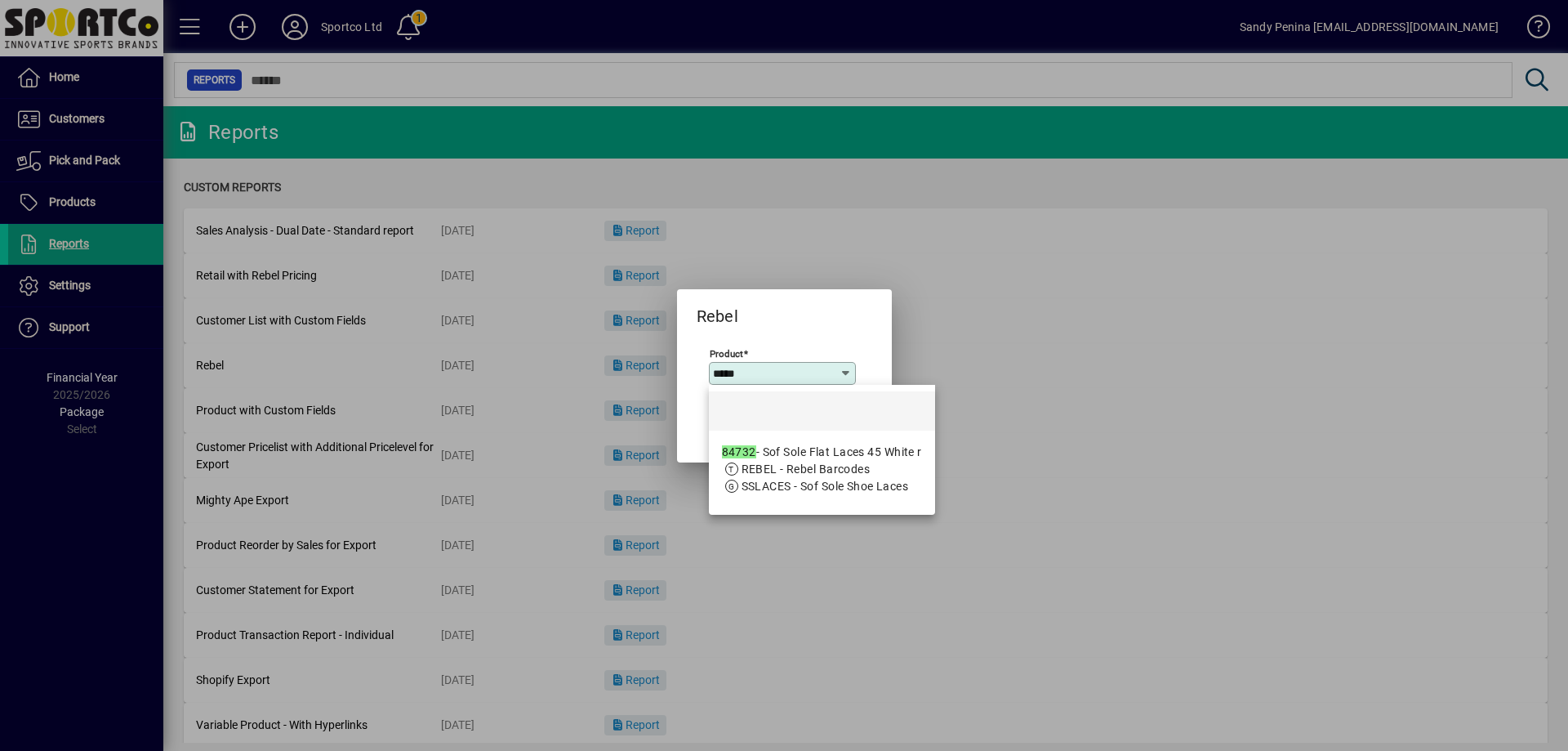
type input "**********"
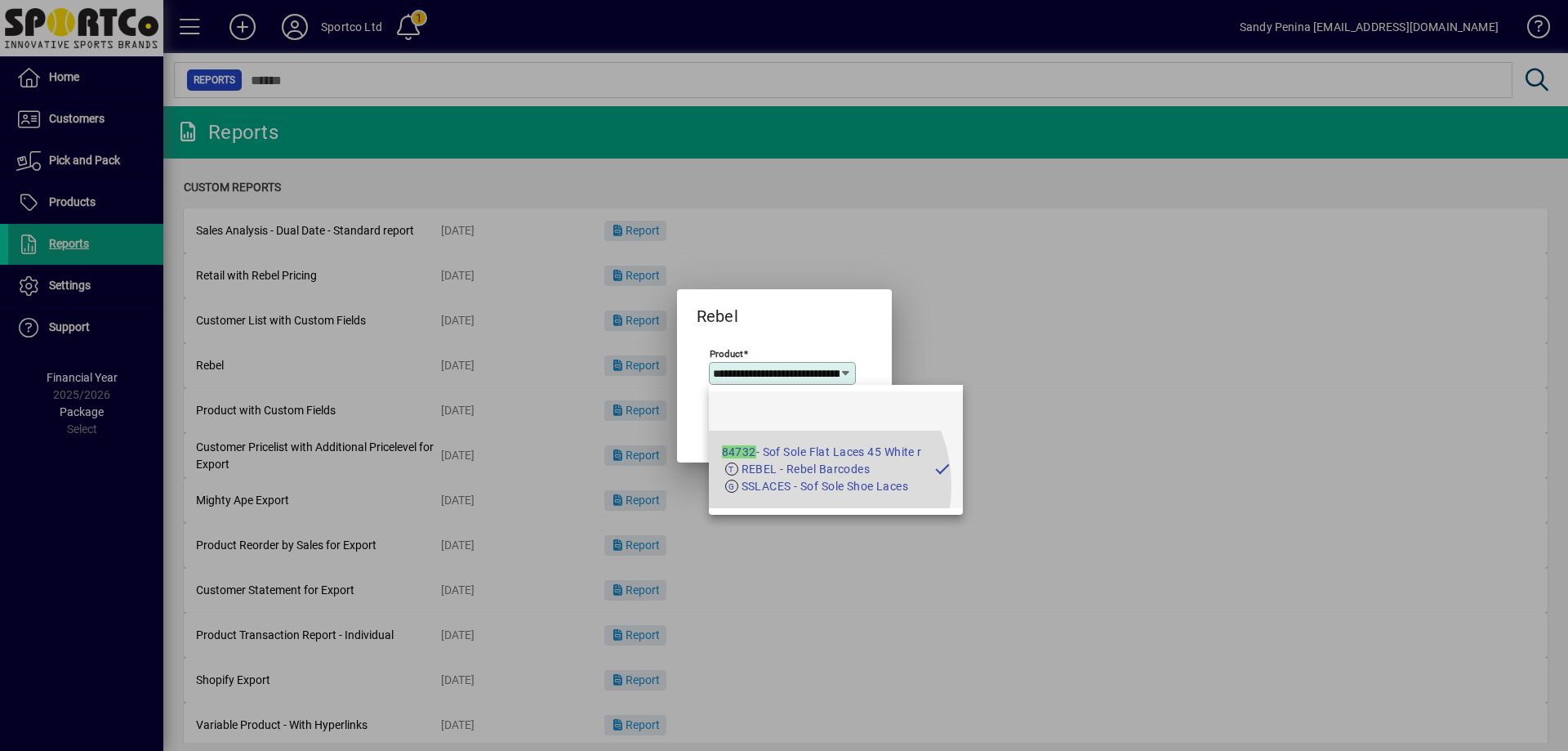
scroll to position [0, 76]
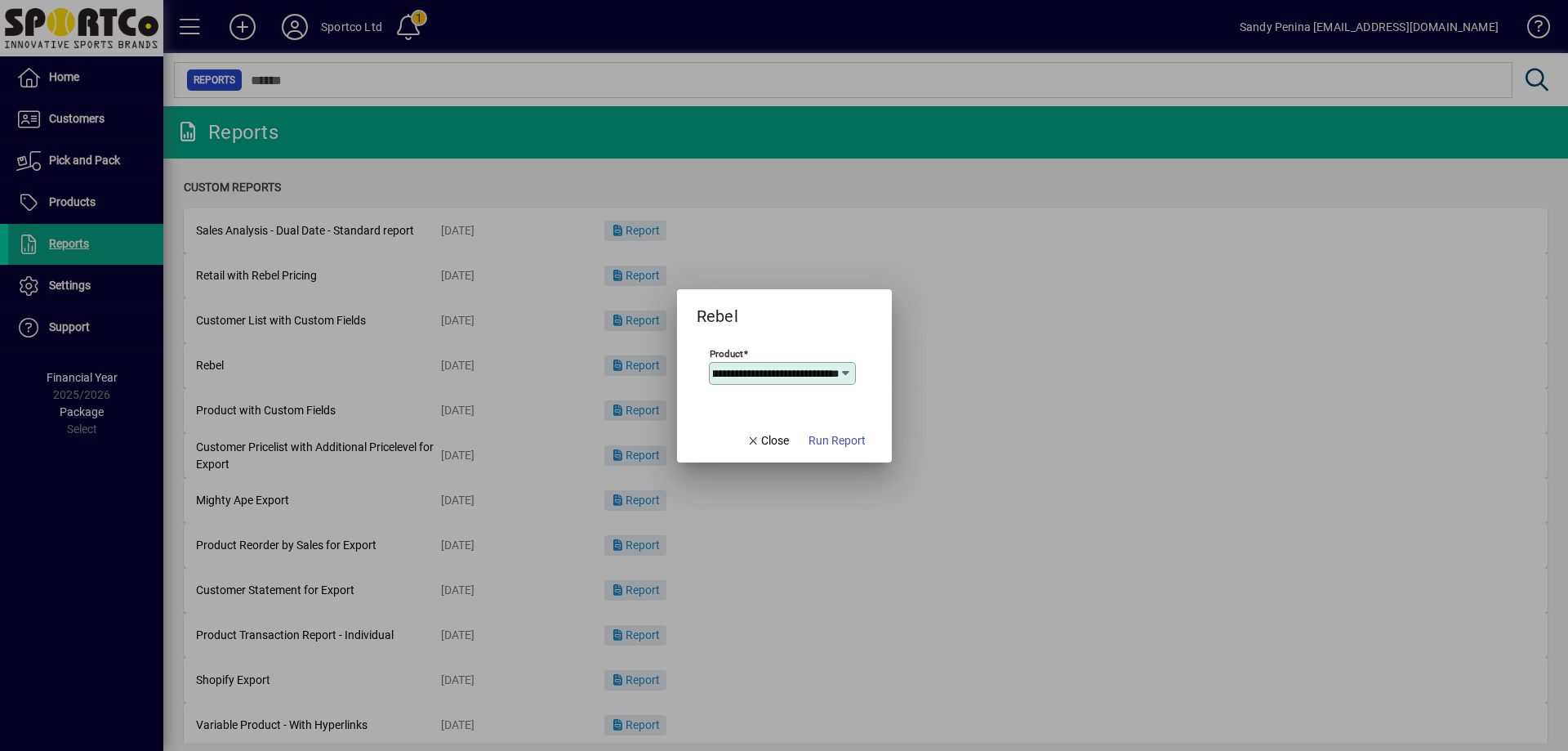
click at [811, 441] on span "Run Report" at bounding box center [837, 441] width 57 height 17
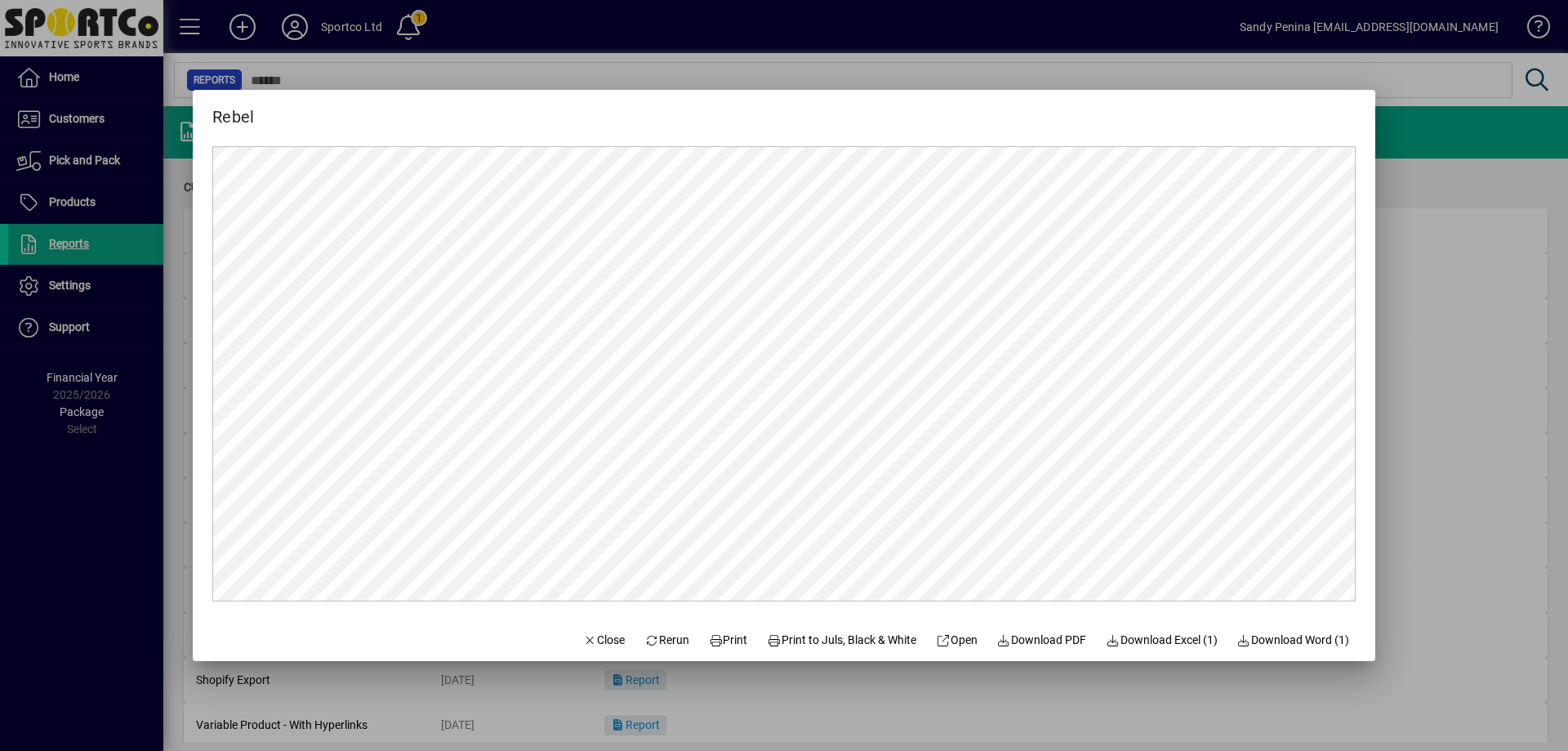
scroll to position [0, 0]
click at [716, 635] on span "Print" at bounding box center [728, 640] width 39 height 17
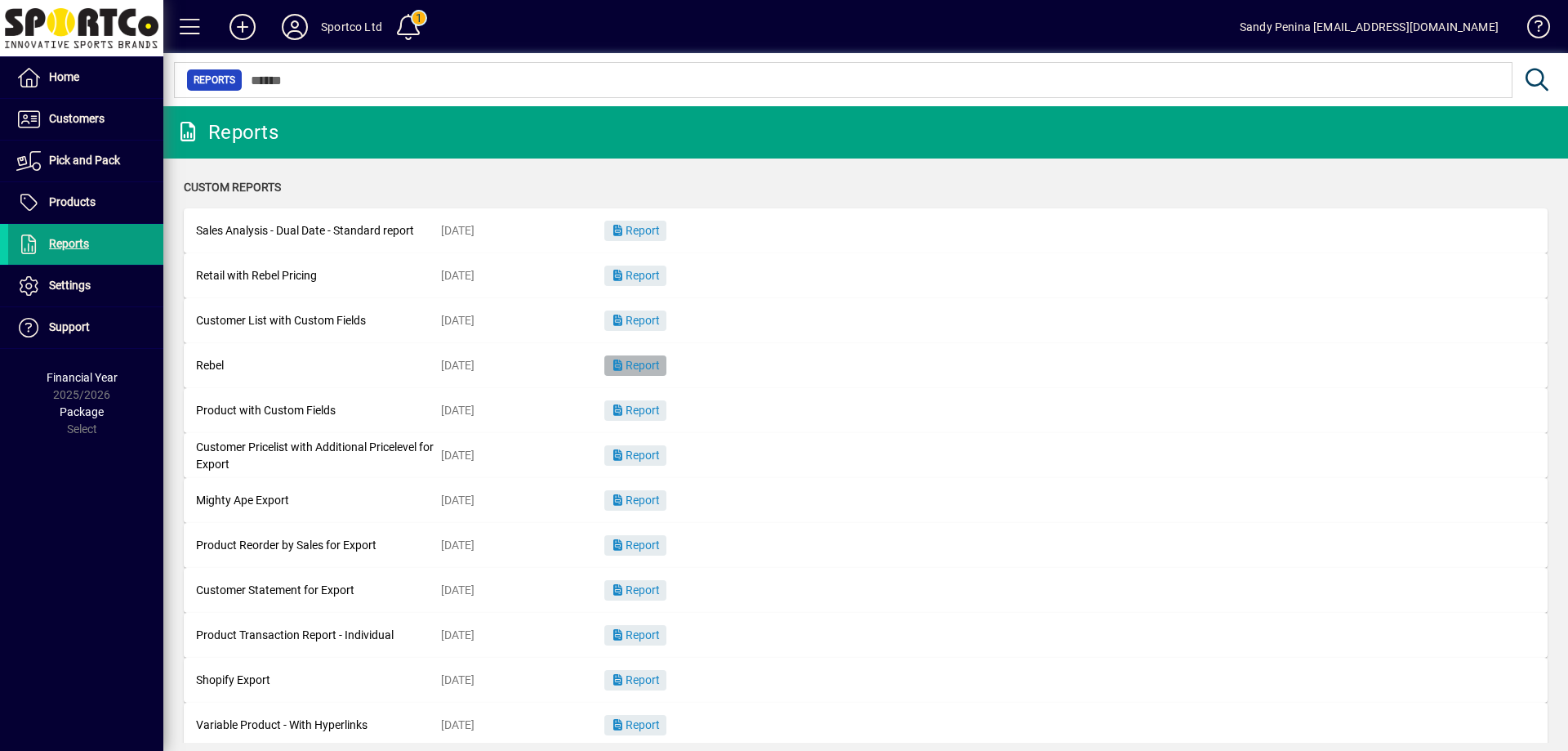
click at [634, 369] on span "Report" at bounding box center [634, 364] width 49 height 13
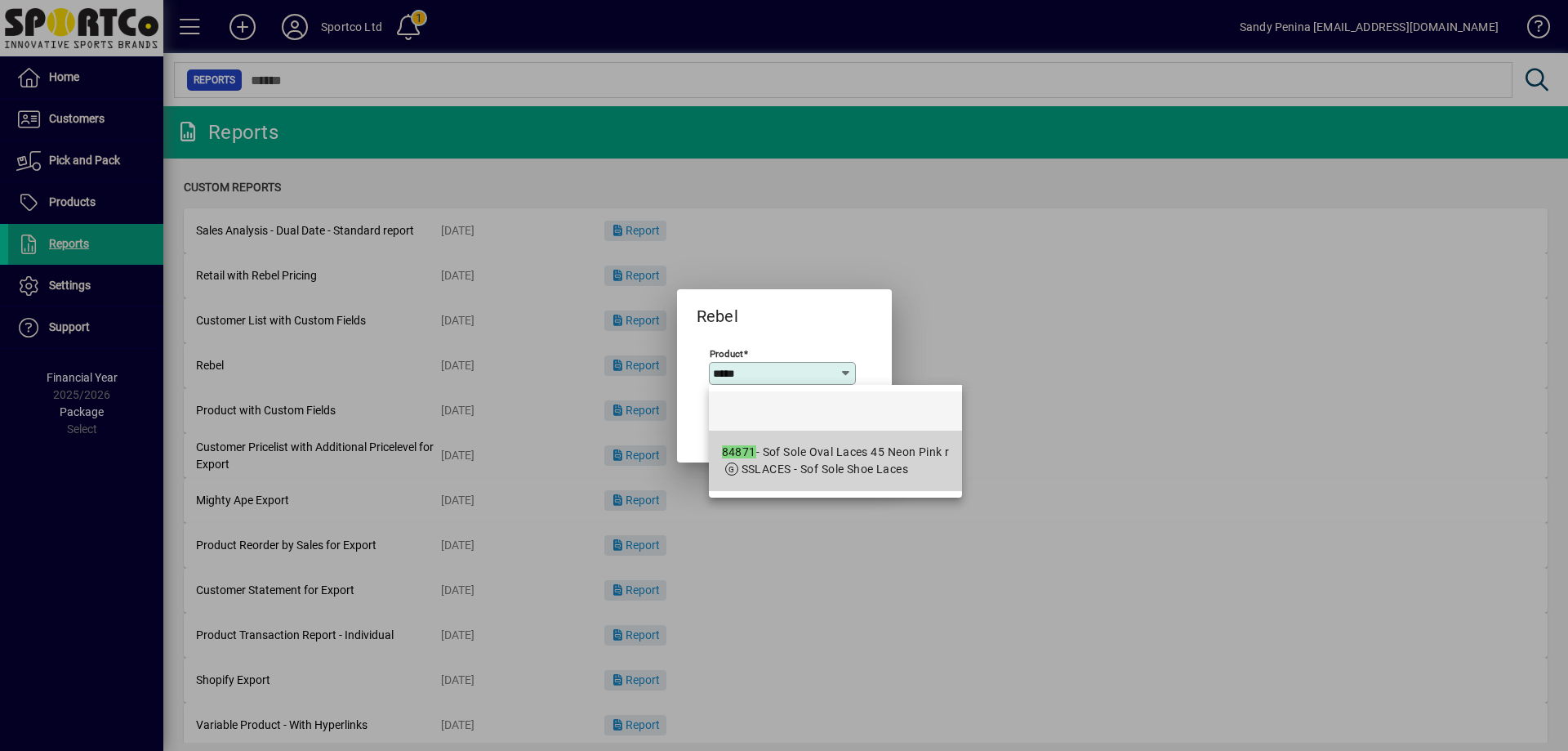
click at [805, 472] on span "SSLACES - Sof Sole Shoe Laces" at bounding box center [825, 469] width 168 height 13
type input "**********"
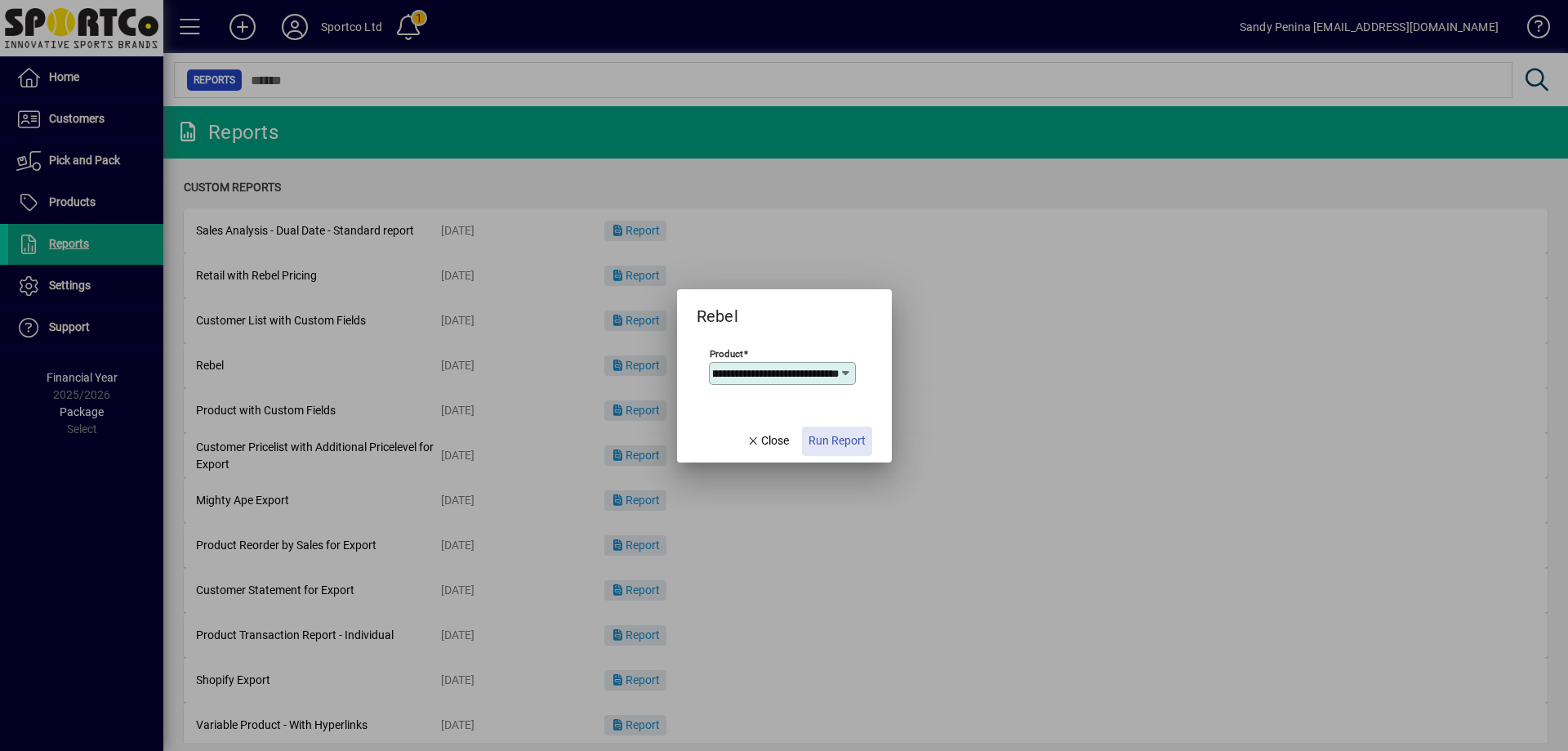
click at [844, 446] on span "Run Report" at bounding box center [837, 441] width 57 height 17
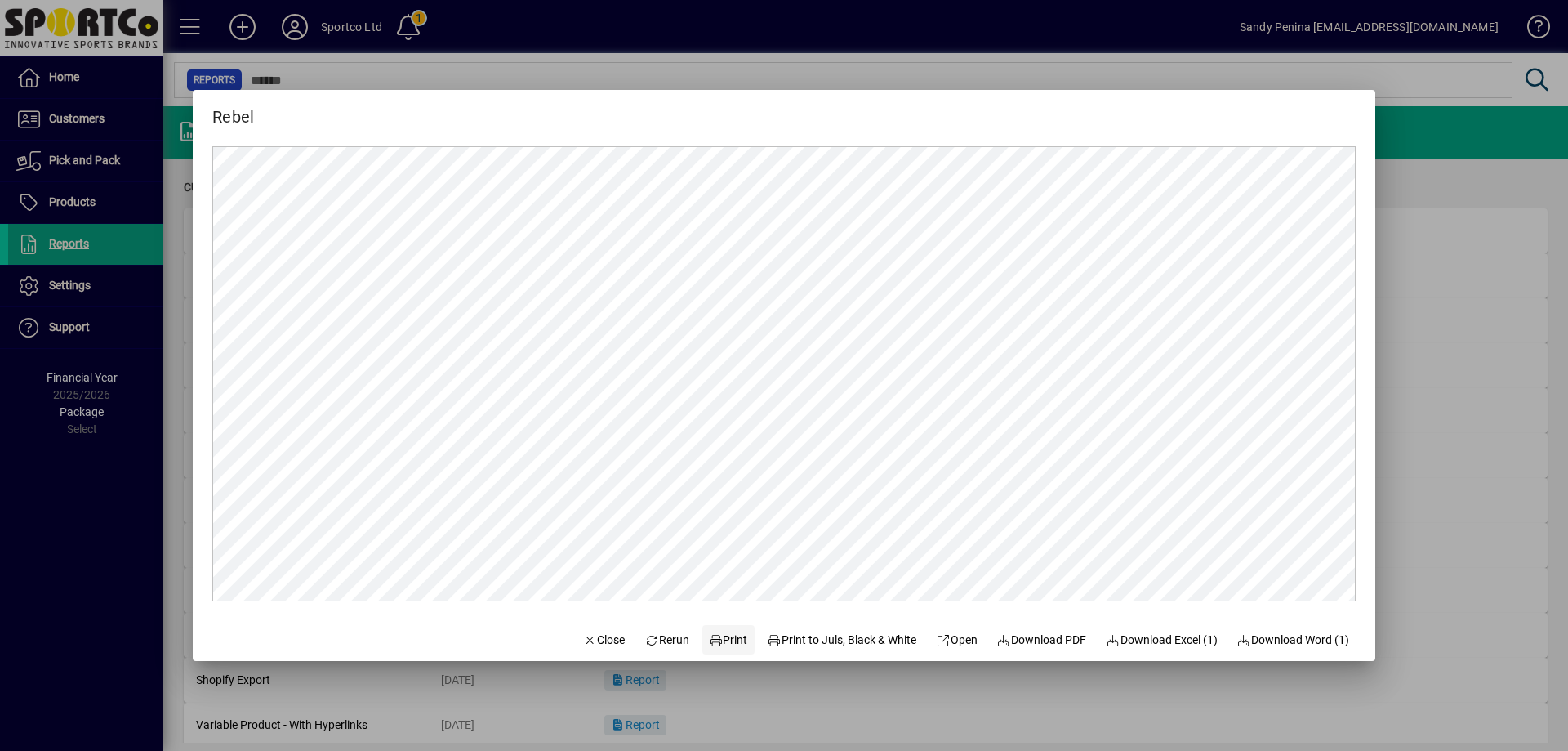
scroll to position [0, 0]
click at [721, 652] on span at bounding box center [728, 640] width 52 height 39
click at [586, 638] on span "Close" at bounding box center [604, 640] width 43 height 17
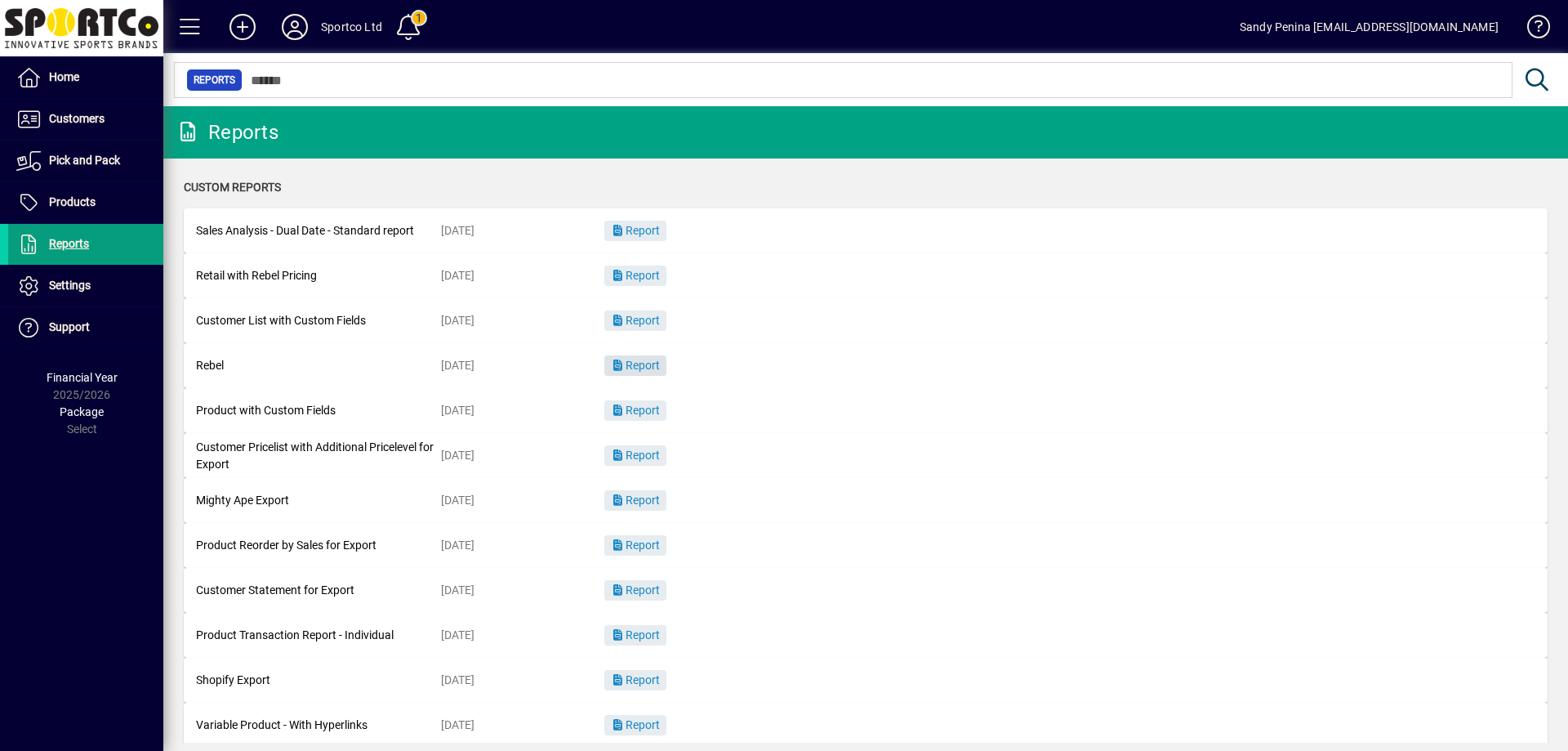
click at [652, 373] on span "button" at bounding box center [635, 366] width 62 height 39
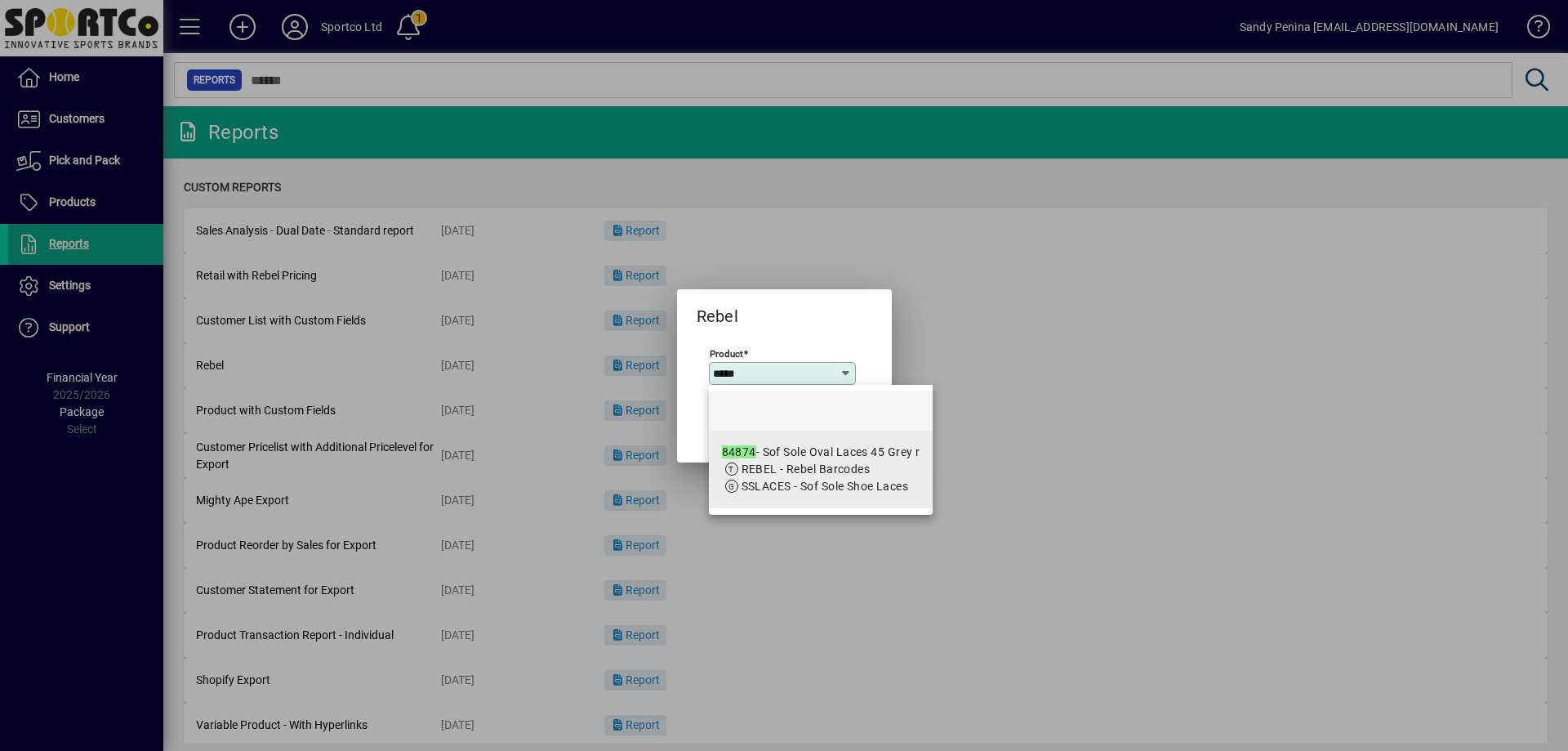
click at [858, 482] on span "SSLACES - Sof Sole Shoe Laces" at bounding box center [825, 486] width 168 height 13
type input "**********"
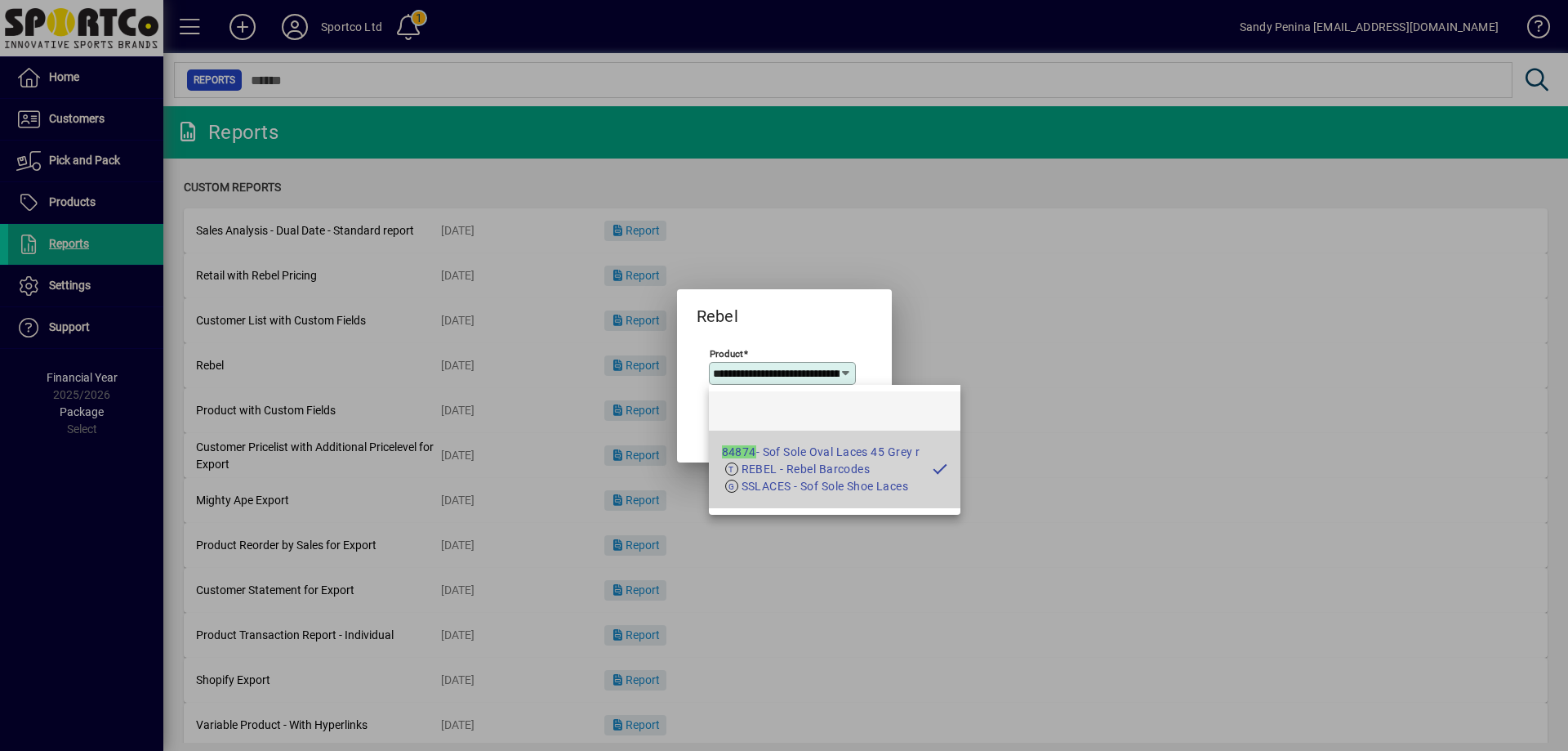
scroll to position [0, 73]
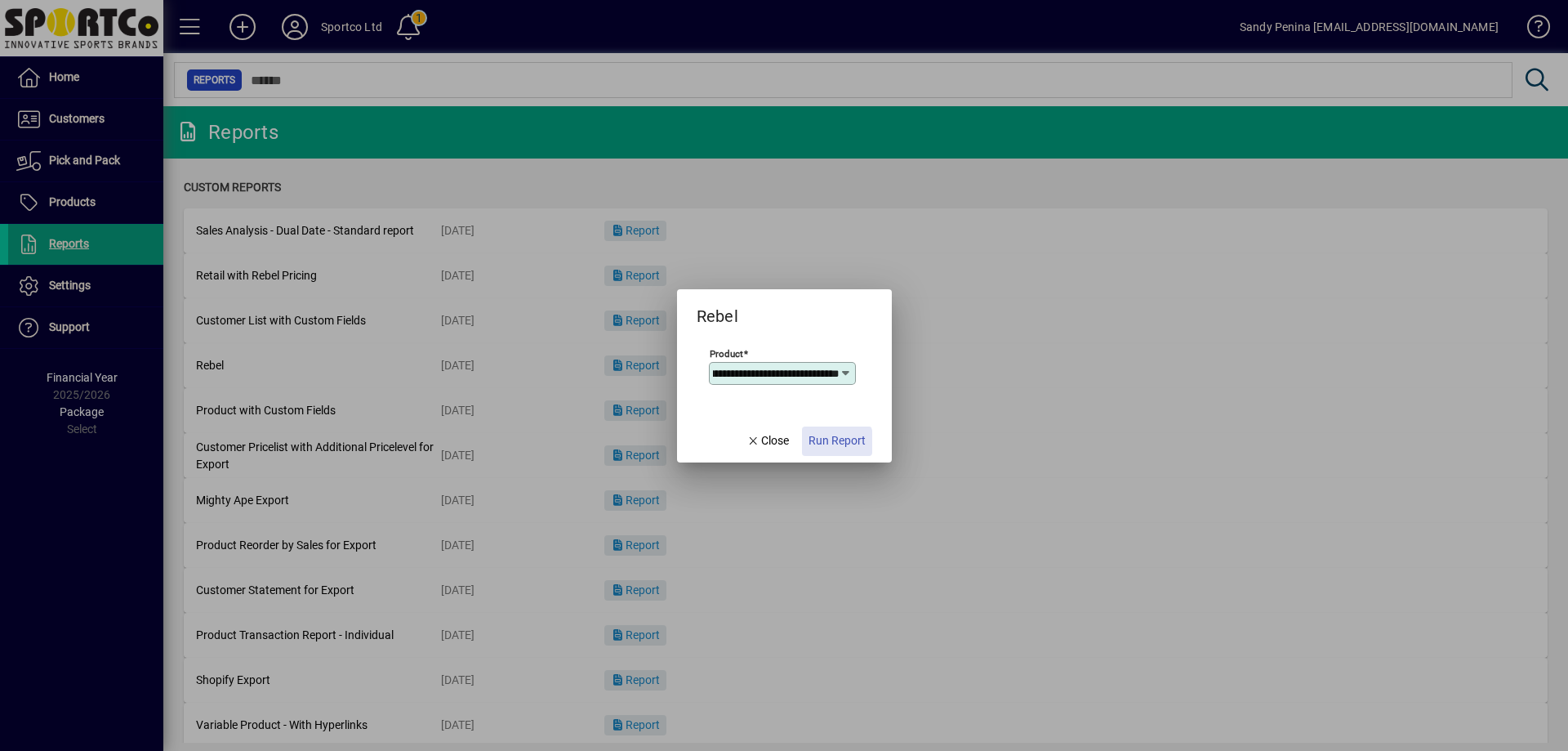
click at [833, 442] on span "Run Report" at bounding box center [837, 441] width 57 height 17
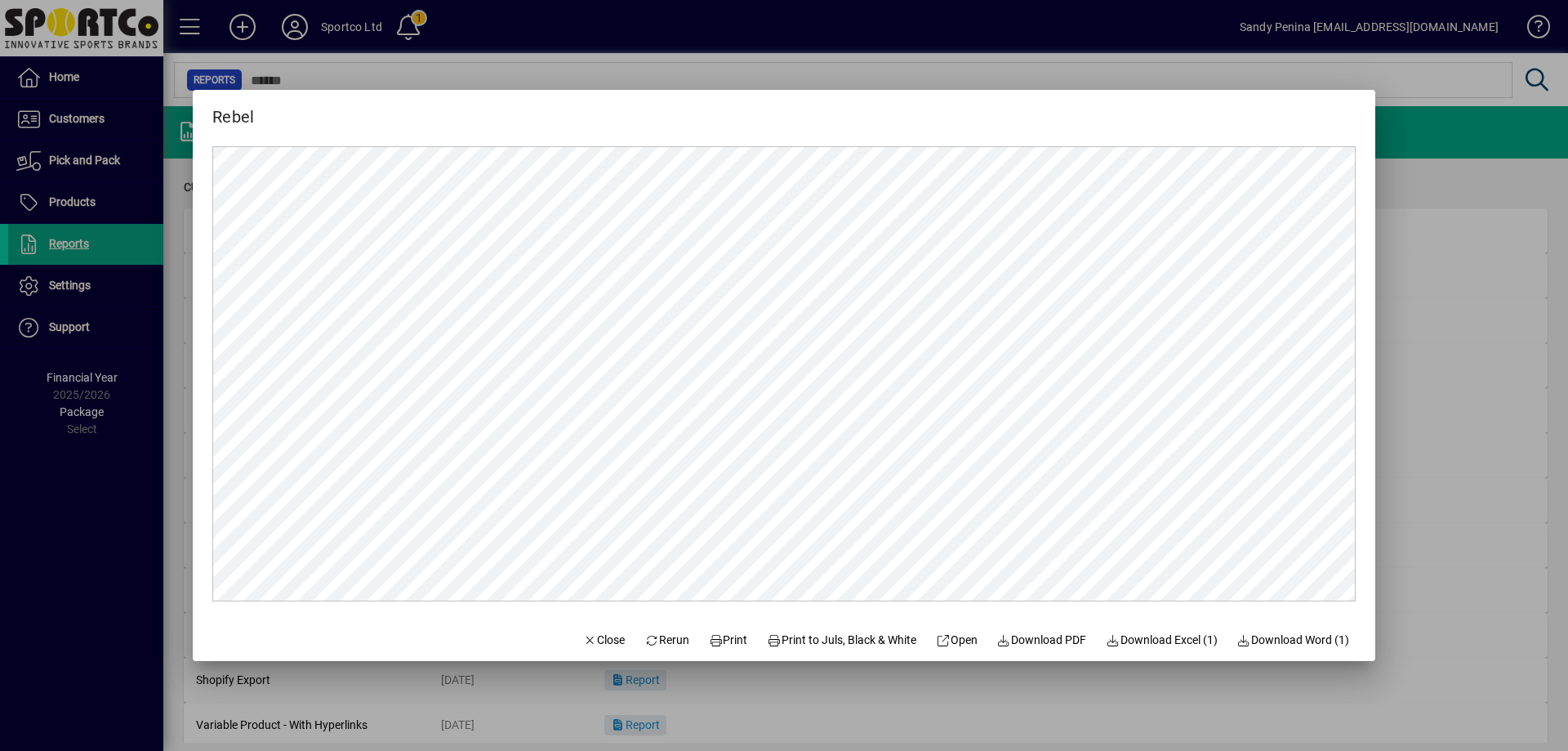
scroll to position [0, 0]
click at [721, 641] on span "Print" at bounding box center [728, 640] width 39 height 17
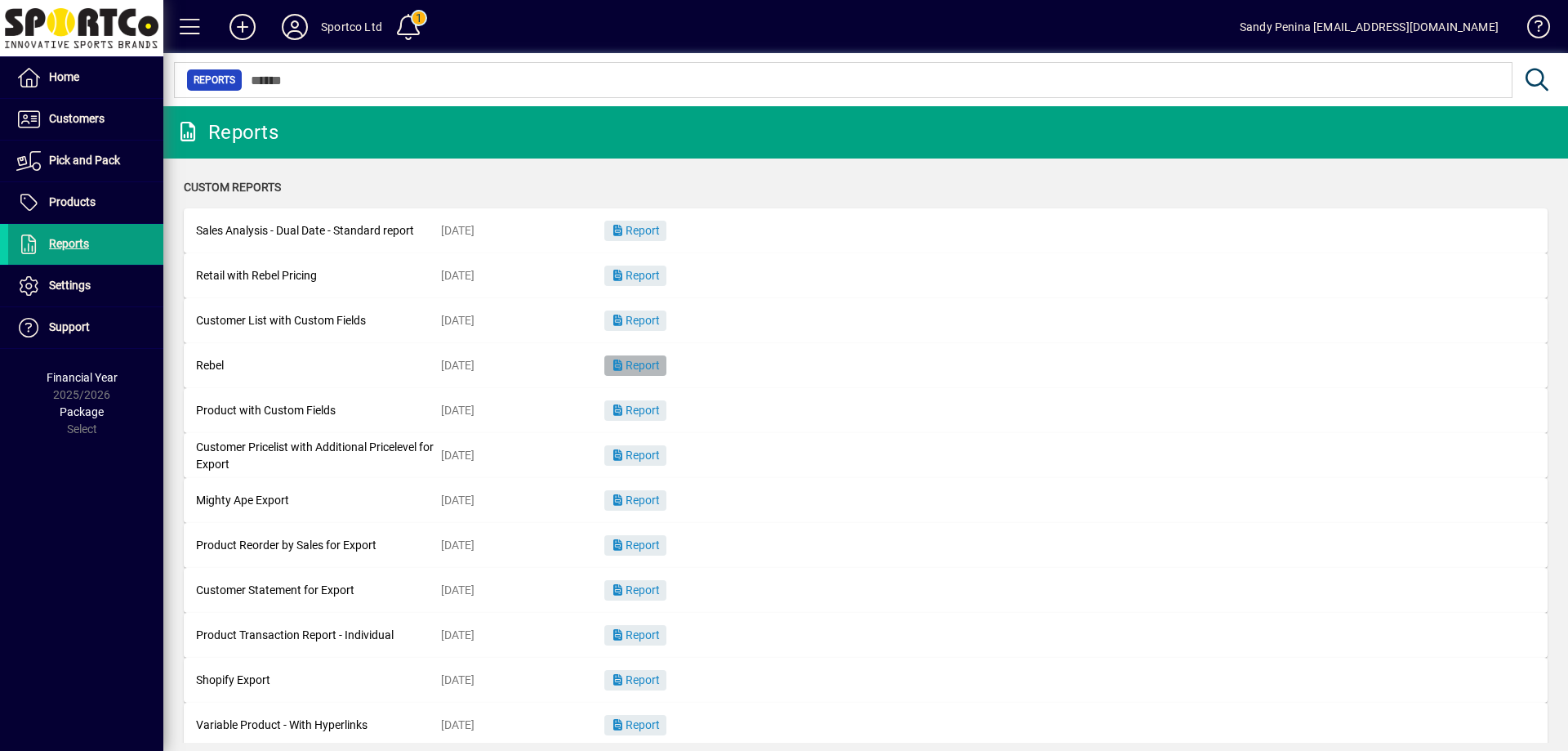
click at [641, 367] on span "Report" at bounding box center [634, 364] width 49 height 13
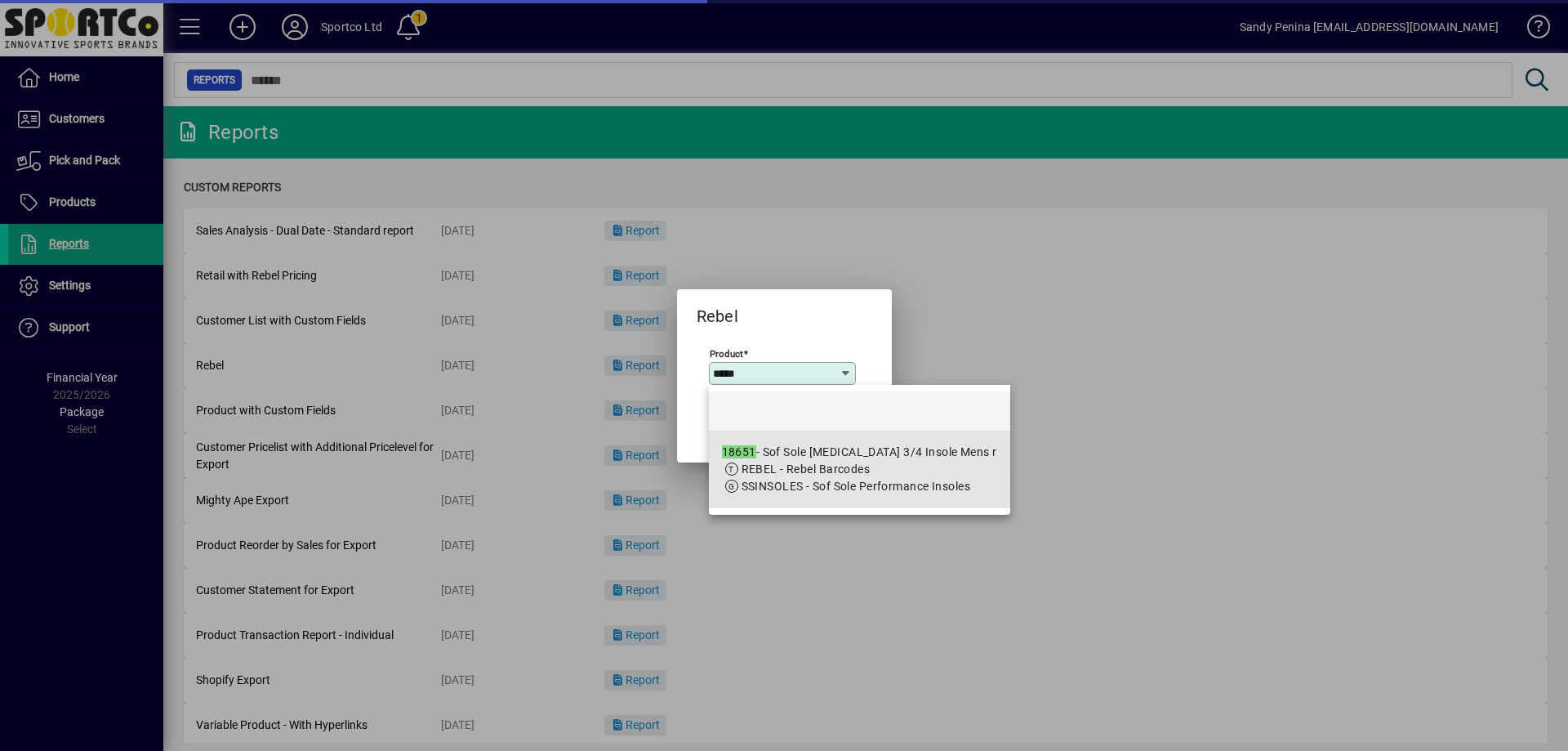
click at [894, 471] on span "REBEL - Rebel Barcodes" at bounding box center [859, 470] width 275 height 17
type input "**********"
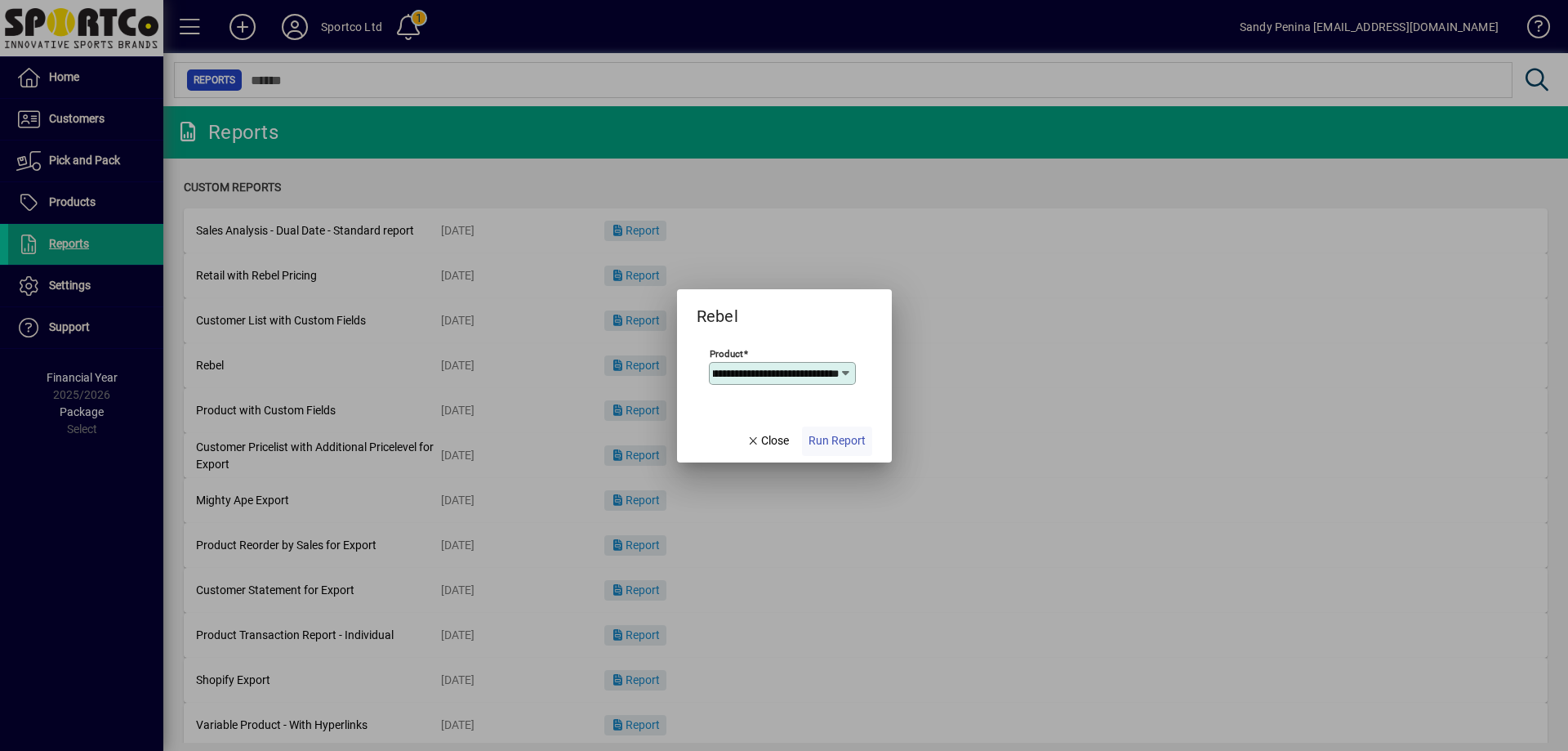
click at [841, 446] on span "Run Report" at bounding box center [837, 441] width 57 height 17
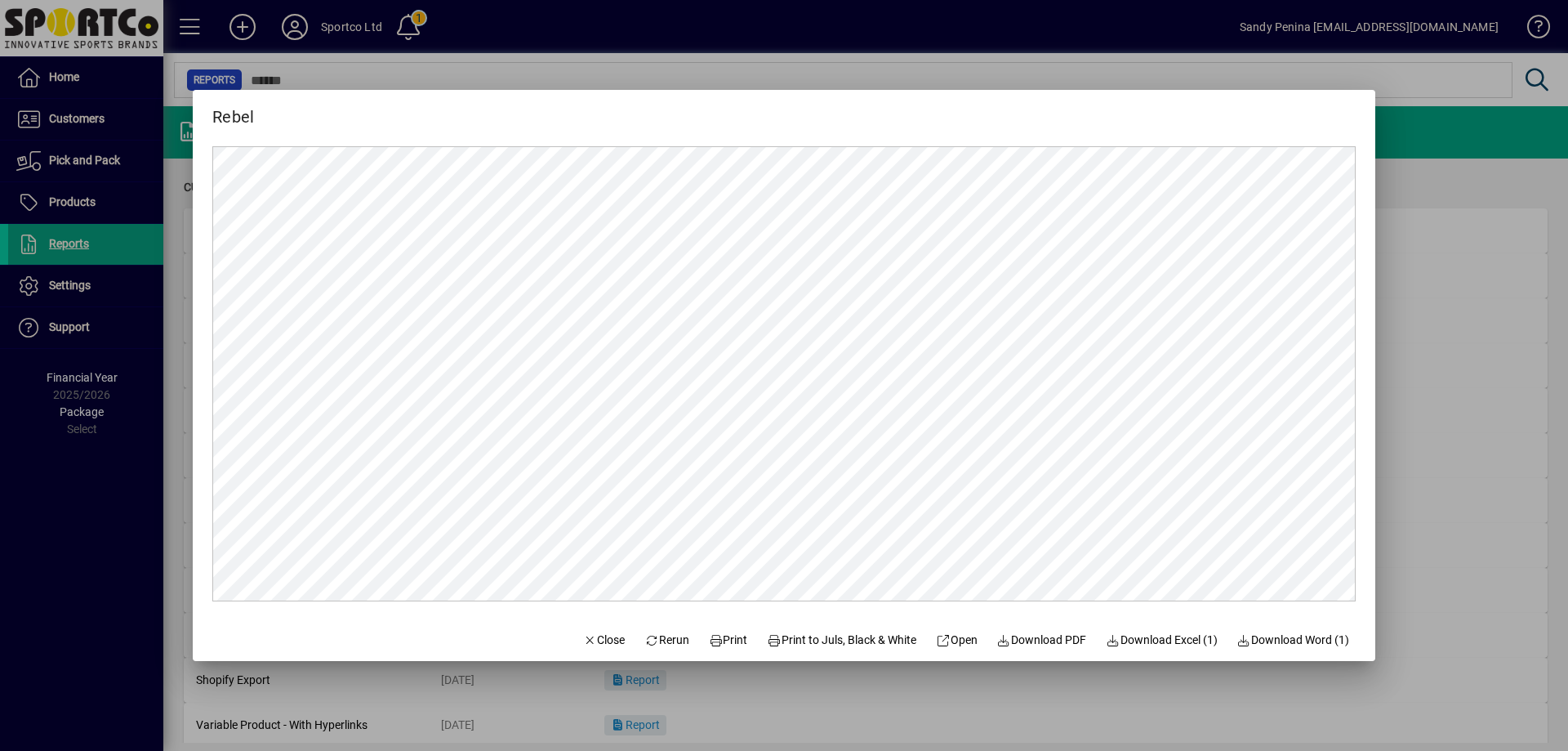
scroll to position [0, 0]
click at [720, 629] on span at bounding box center [728, 640] width 52 height 39
click at [583, 645] on span "Close" at bounding box center [604, 640] width 43 height 17
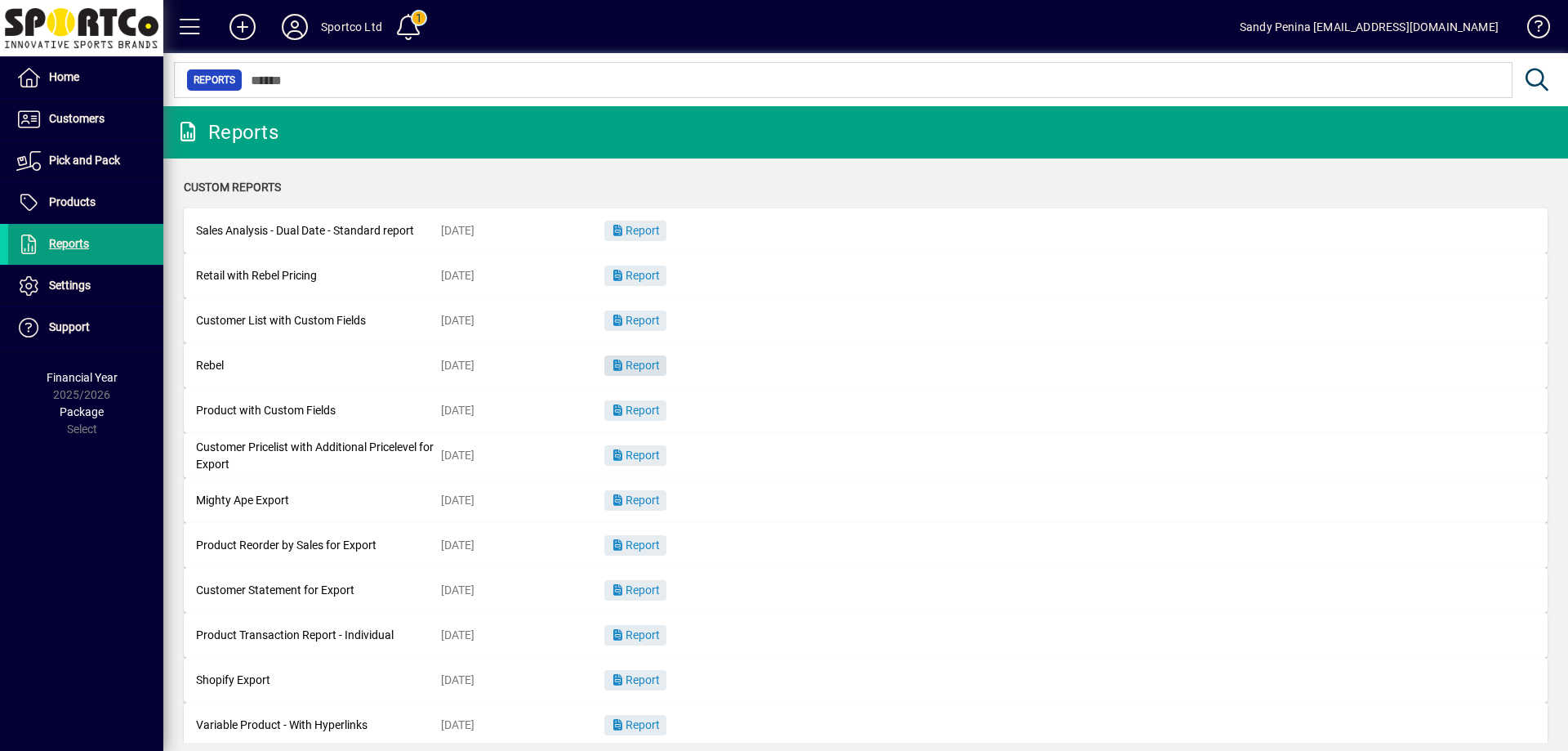
click at [646, 373] on span "button" at bounding box center [635, 366] width 62 height 39
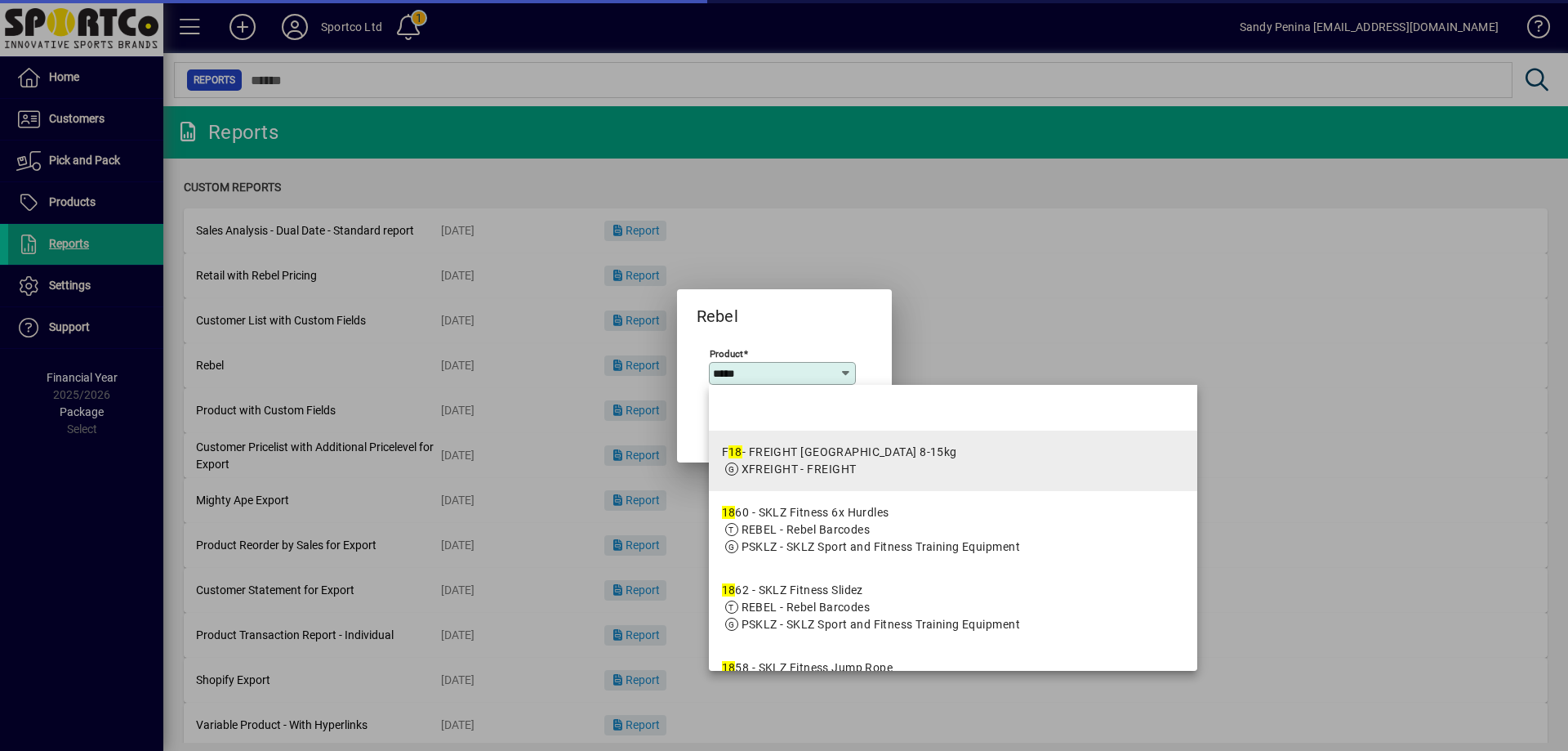
type input "*****"
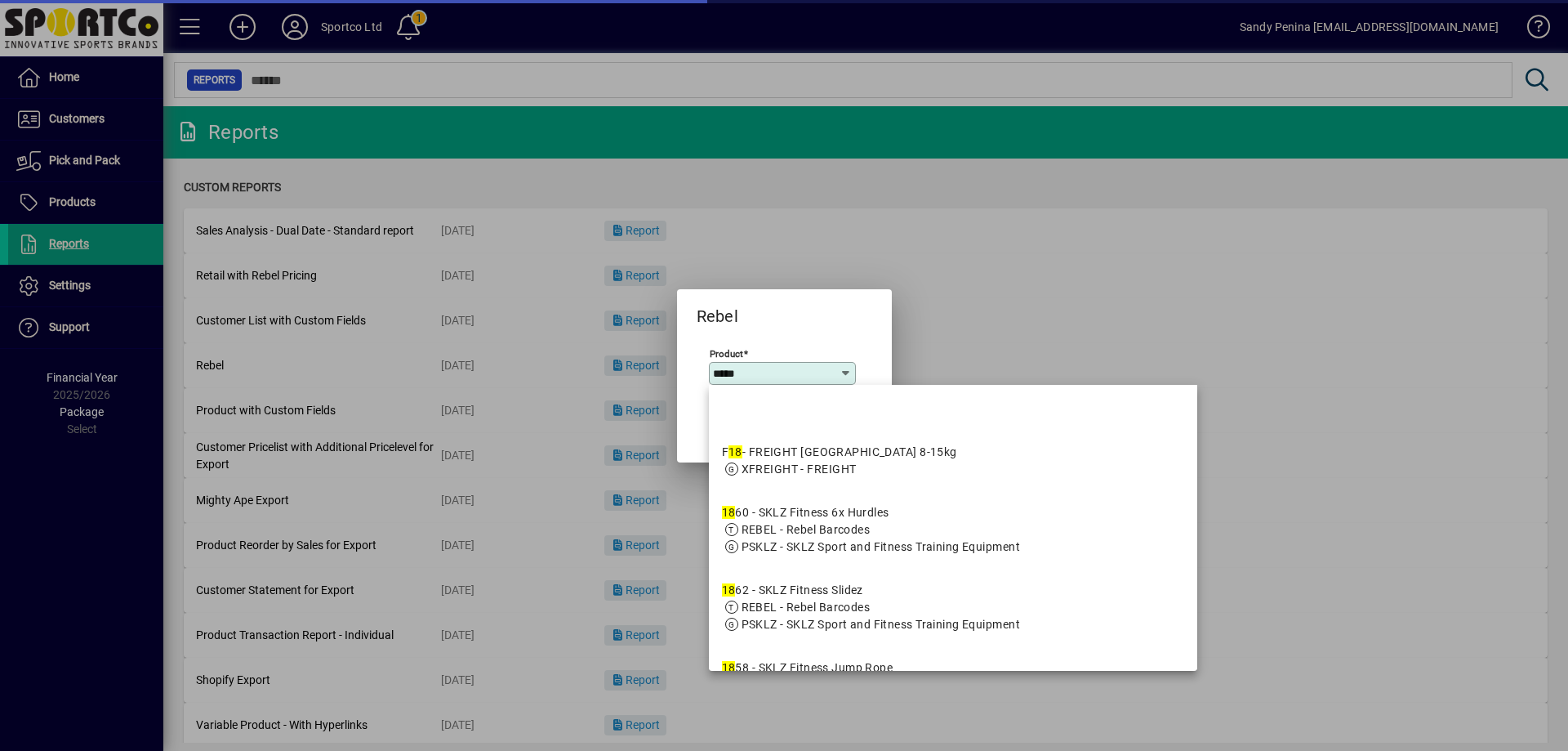
drag, startPoint x: 810, startPoint y: 478, endPoint x: 784, endPoint y: 305, distance: 174.9
click at [780, 305] on div "Rebel Product ***** Close Run Report F 18 - FREIGHT [GEOGRAPHIC_DATA] 8-15kg XF…" at bounding box center [784, 376] width 1568 height 751
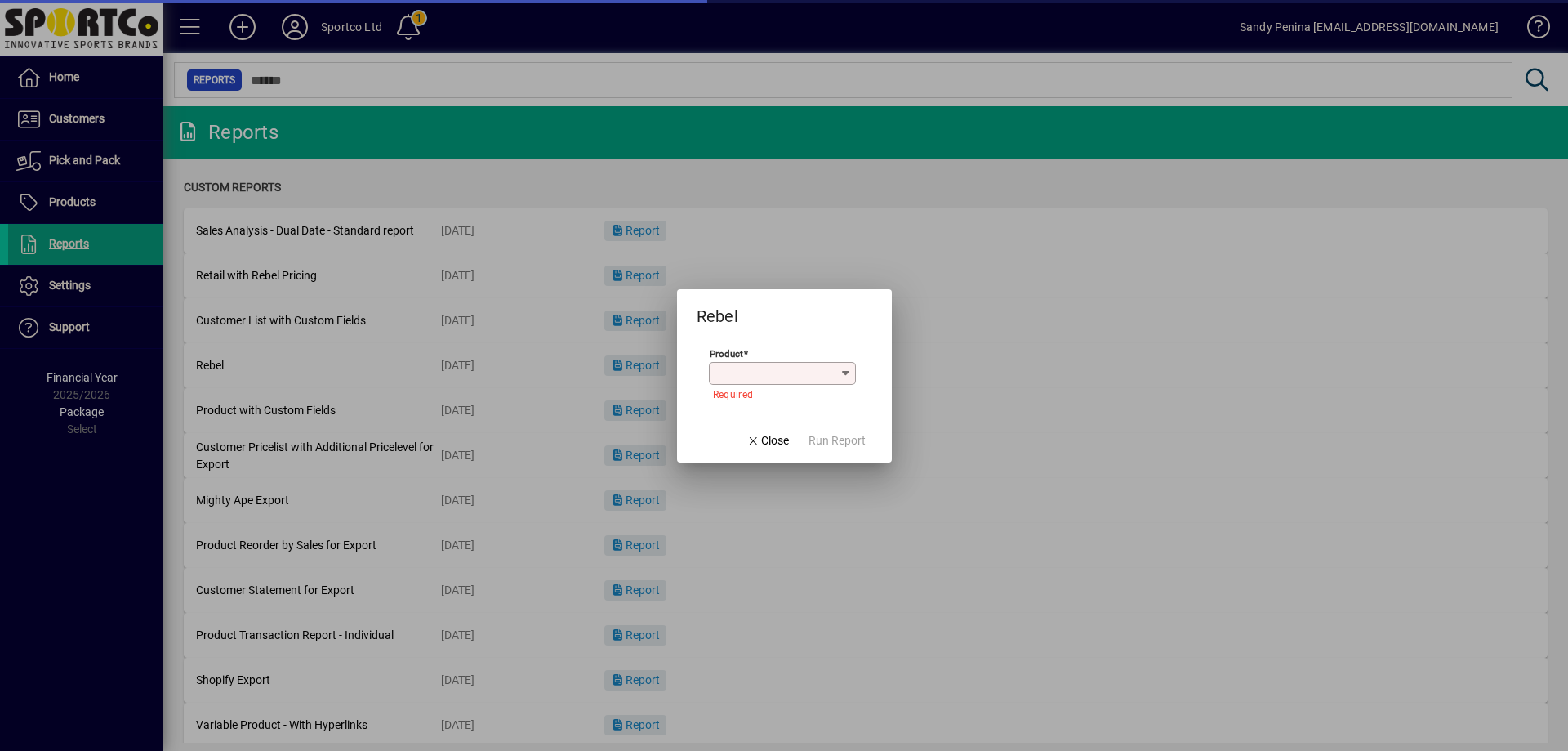
click at [772, 376] on input "Product" at bounding box center [776, 373] width 127 height 13
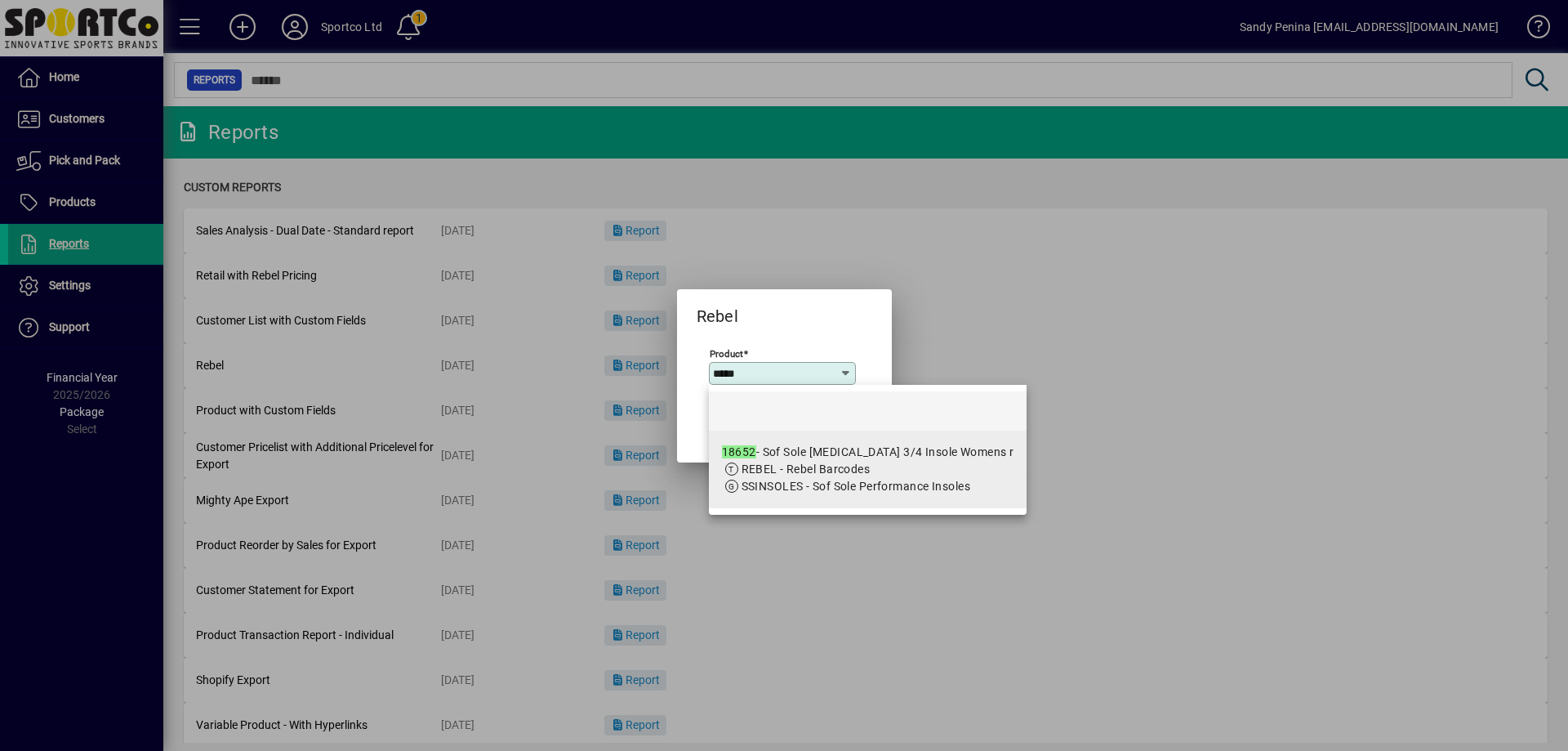
click at [789, 465] on span "REBEL - Rebel Barcodes" at bounding box center [805, 469] width 129 height 13
type input "**********"
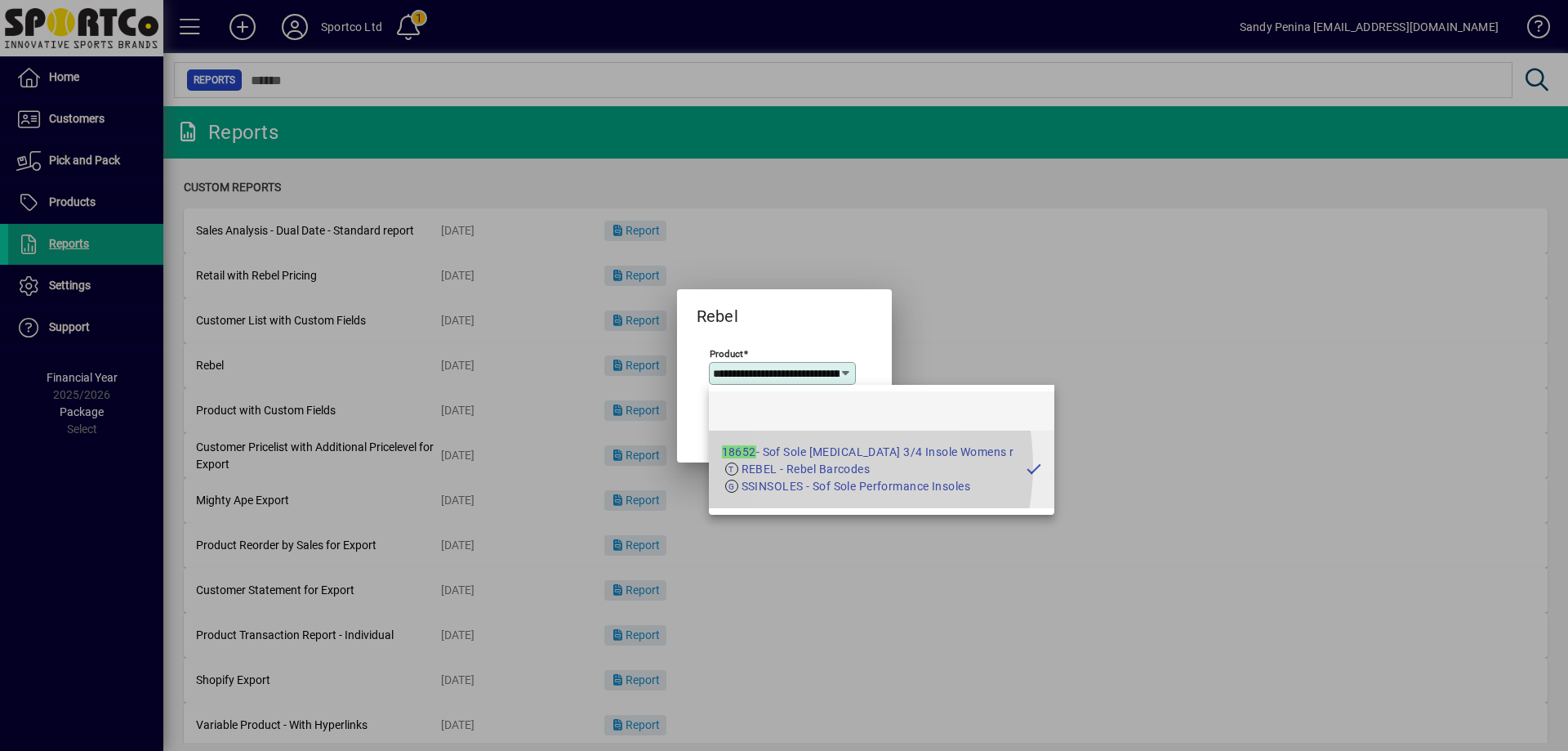
scroll to position [0, 163]
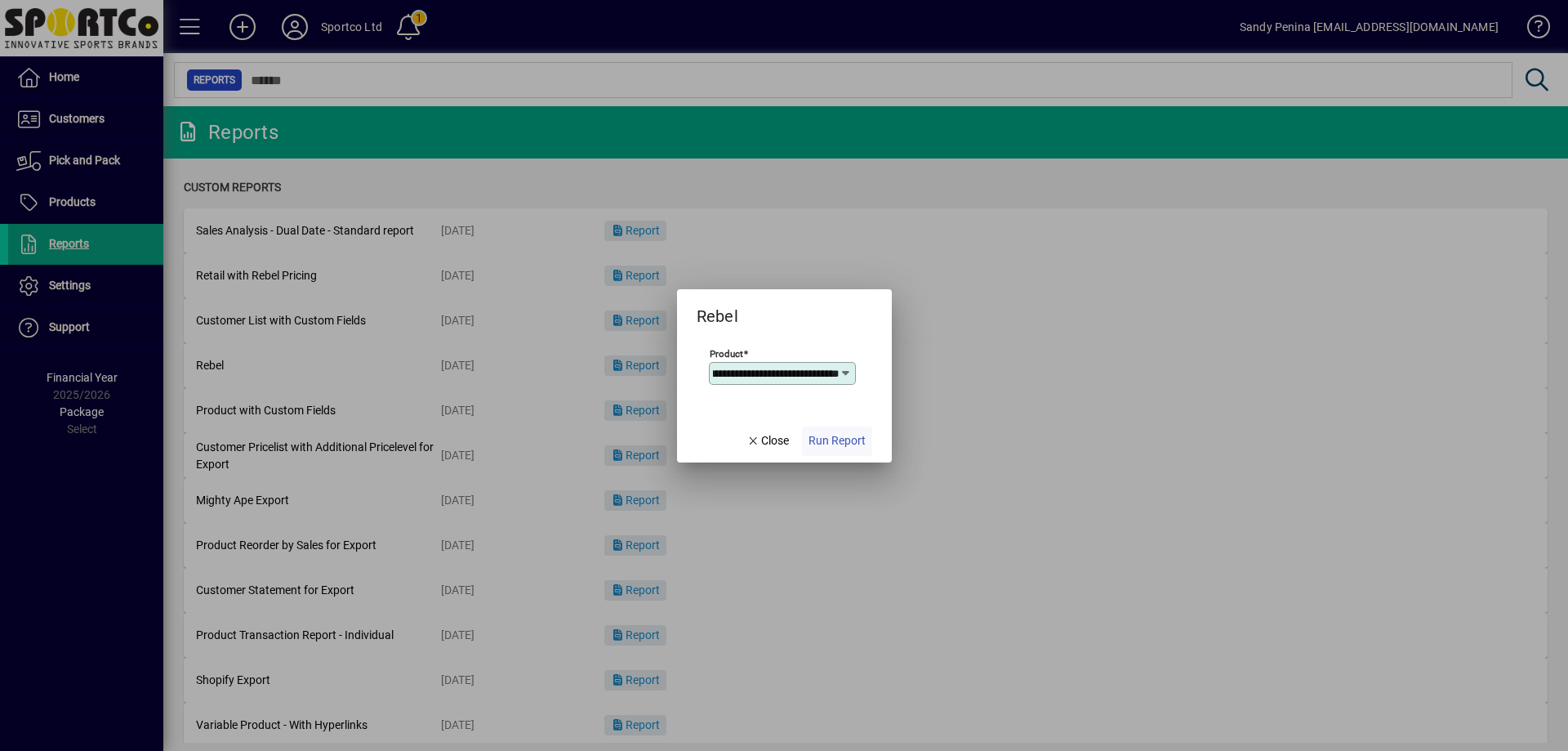
click at [834, 449] on span "button" at bounding box center [837, 441] width 70 height 39
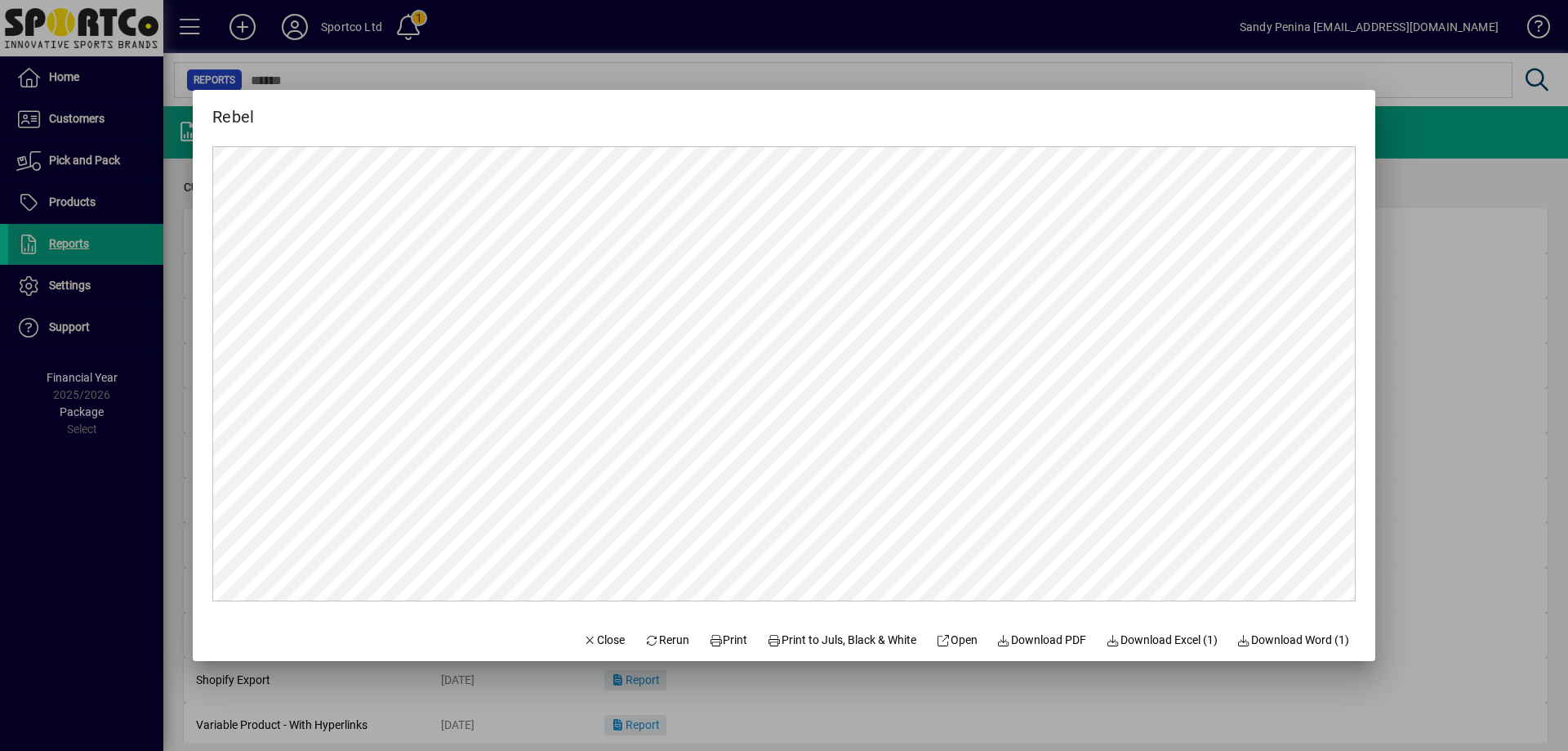
scroll to position [0, 0]
click at [725, 636] on span "Print" at bounding box center [728, 640] width 39 height 17
